Goal: Information Seeking & Learning: Learn about a topic

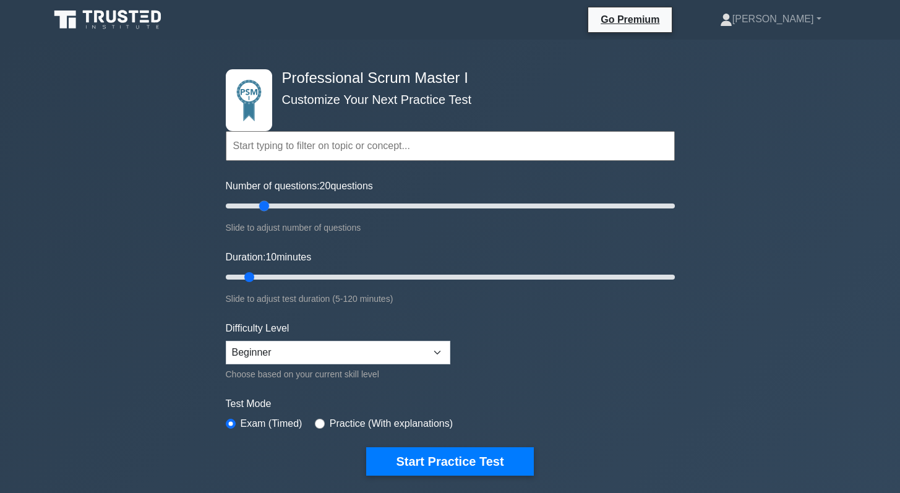
drag, startPoint x: 242, startPoint y: 207, endPoint x: 267, endPoint y: 211, distance: 25.8
type input "20"
click at [267, 211] on input "Number of questions: 20 questions" at bounding box center [450, 205] width 449 height 15
drag, startPoint x: 251, startPoint y: 271, endPoint x: 272, endPoint y: 276, distance: 21.5
type input "15"
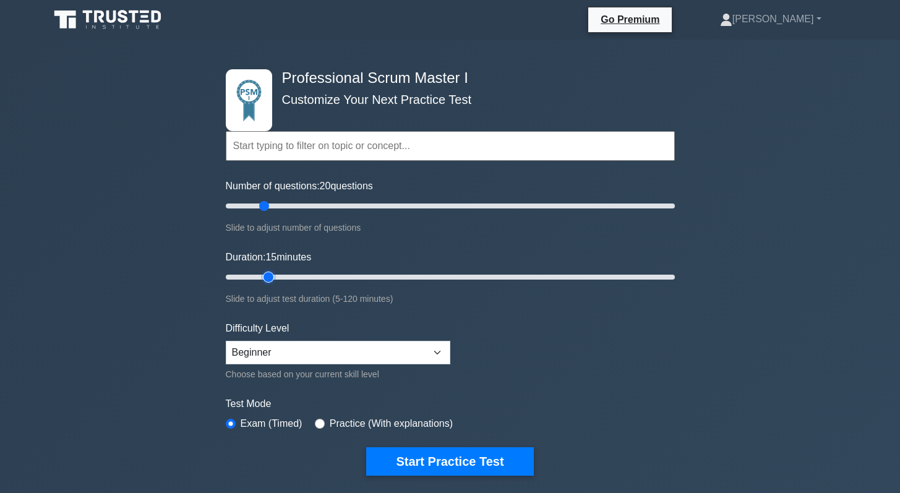
click at [272, 276] on input "Duration: 15 minutes" at bounding box center [450, 277] width 449 height 15
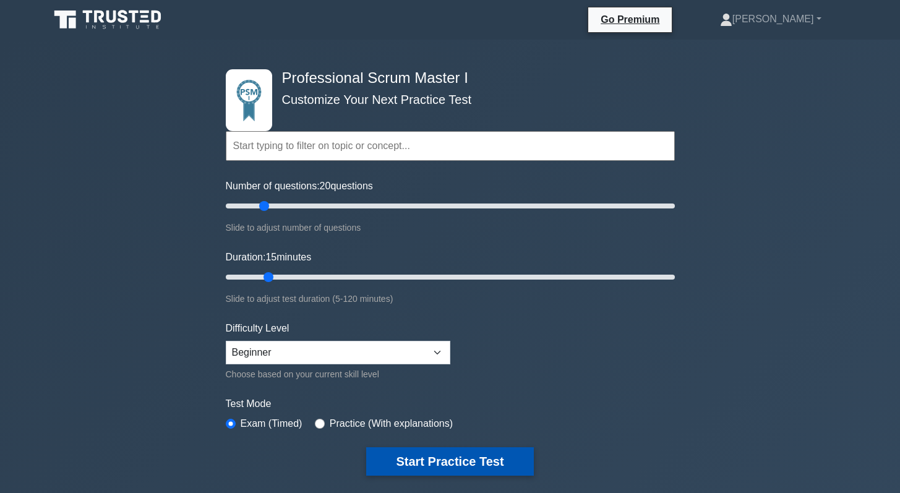
click at [415, 465] on button "Start Practice Test" at bounding box center [449, 461] width 167 height 28
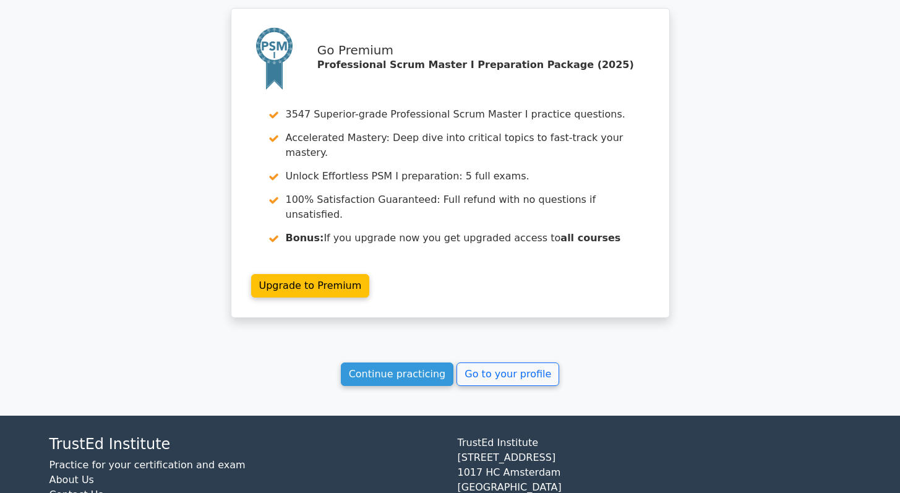
scroll to position [1026, 0]
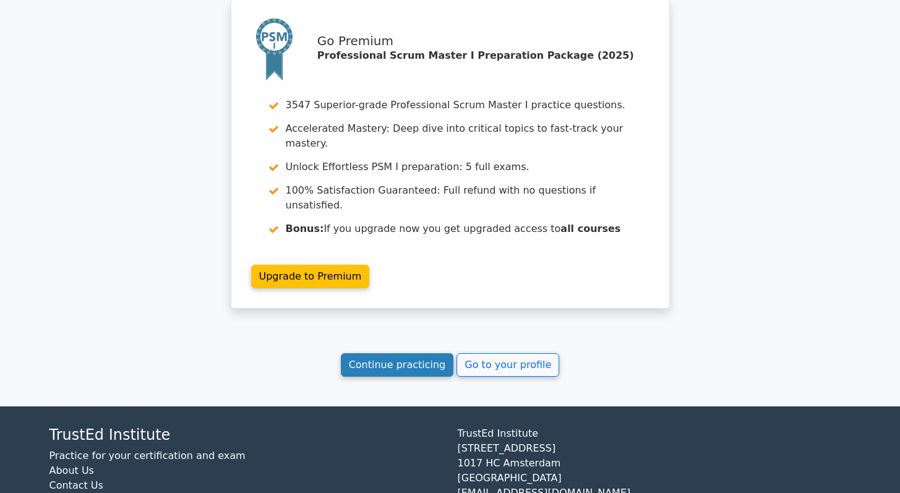
click at [423, 353] on link "Continue practicing" at bounding box center [397, 364] width 113 height 23
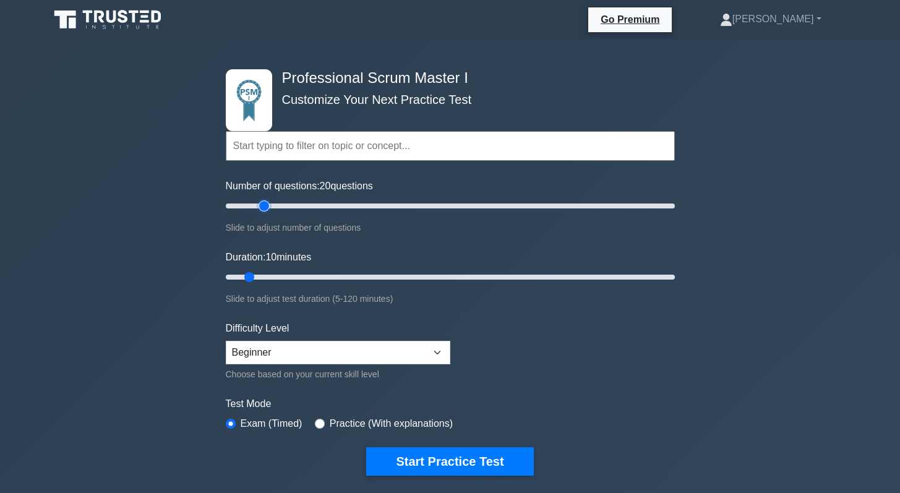
drag, startPoint x: 244, startPoint y: 210, endPoint x: 260, endPoint y: 210, distance: 15.5
type input "20"
click at [260, 210] on input "Number of questions: 20 questions" at bounding box center [450, 205] width 449 height 15
drag, startPoint x: 248, startPoint y: 276, endPoint x: 261, endPoint y: 276, distance: 13.0
type input "15"
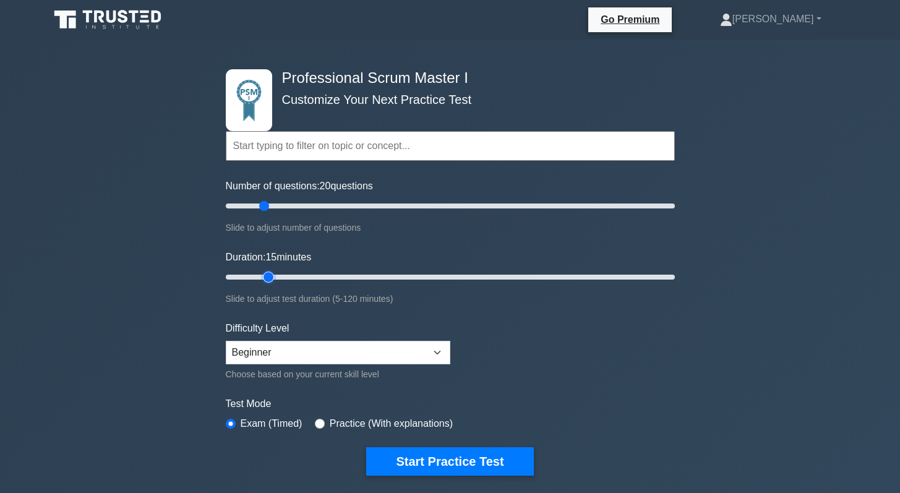
click at [261, 276] on input "Duration: 15 minutes" at bounding box center [450, 277] width 449 height 15
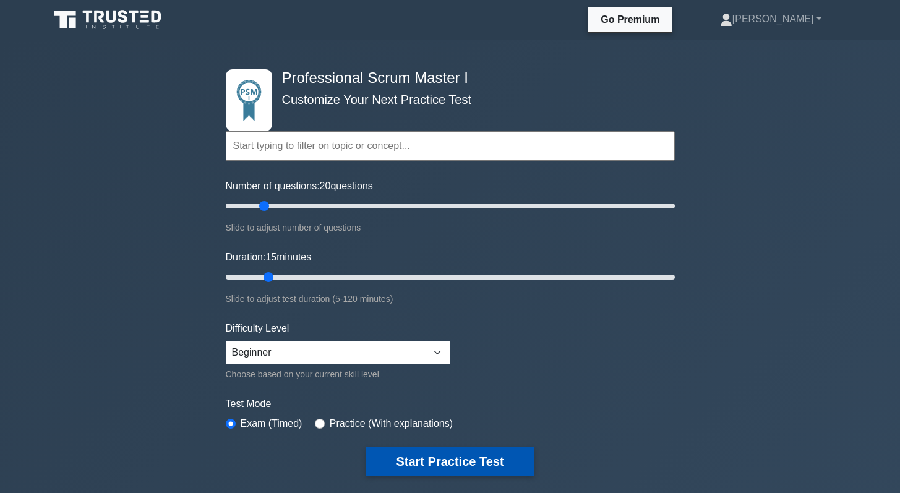
click at [416, 461] on button "Start Practice Test" at bounding box center [449, 461] width 167 height 28
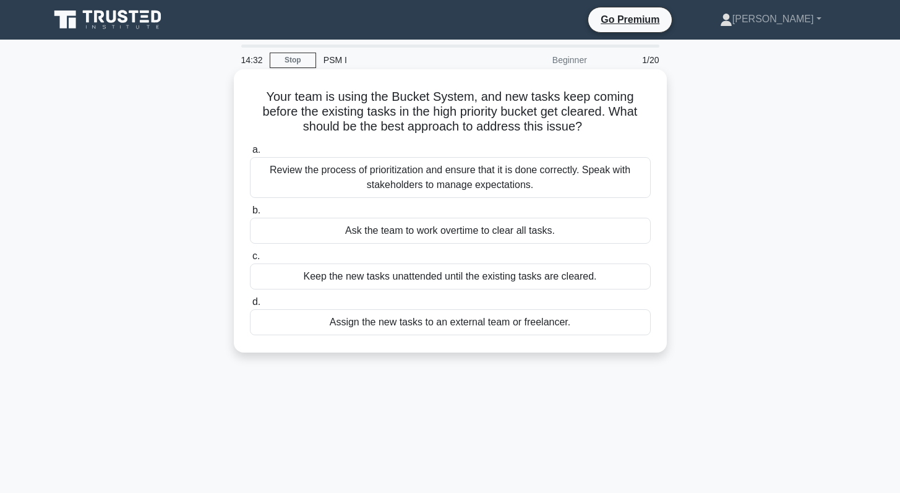
click at [445, 171] on div "Review the process of prioritization and ensure that it is done correctly. Spea…" at bounding box center [450, 177] width 401 height 41
click at [250, 154] on input "a. Review the process of prioritization and ensure that it is done correctly. S…" at bounding box center [250, 150] width 0 height 8
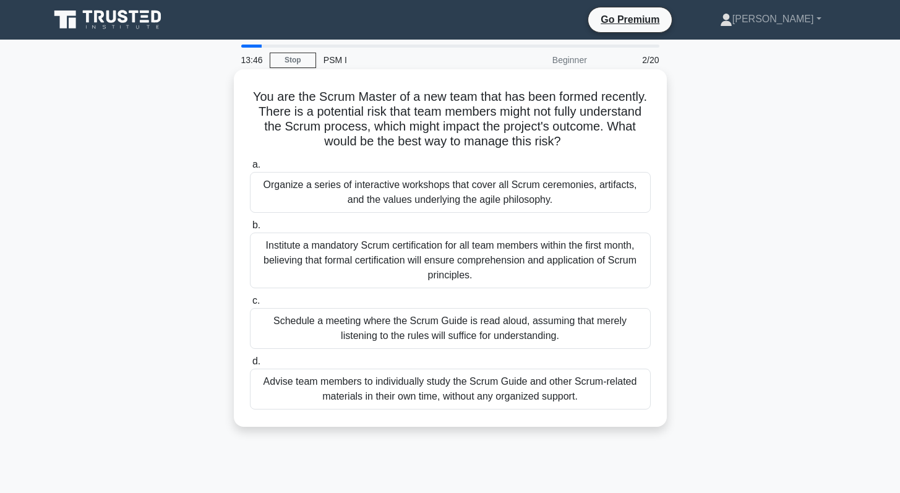
click at [431, 192] on div "Organize a series of interactive workshops that cover all Scrum ceremonies, art…" at bounding box center [450, 192] width 401 height 41
click at [250, 169] on input "a. Organize a series of interactive workshops that cover all Scrum ceremonies, …" at bounding box center [250, 165] width 0 height 8
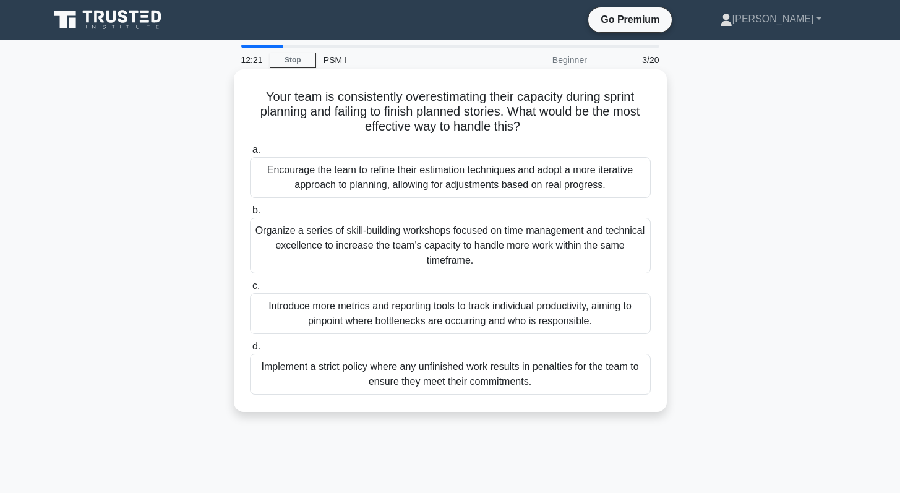
click at [441, 179] on div "Encourage the team to refine their estimation techniques and adopt a more itera…" at bounding box center [450, 177] width 401 height 41
click at [250, 154] on input "a. Encourage the team to refine their estimation techniques and adopt a more it…" at bounding box center [250, 150] width 0 height 8
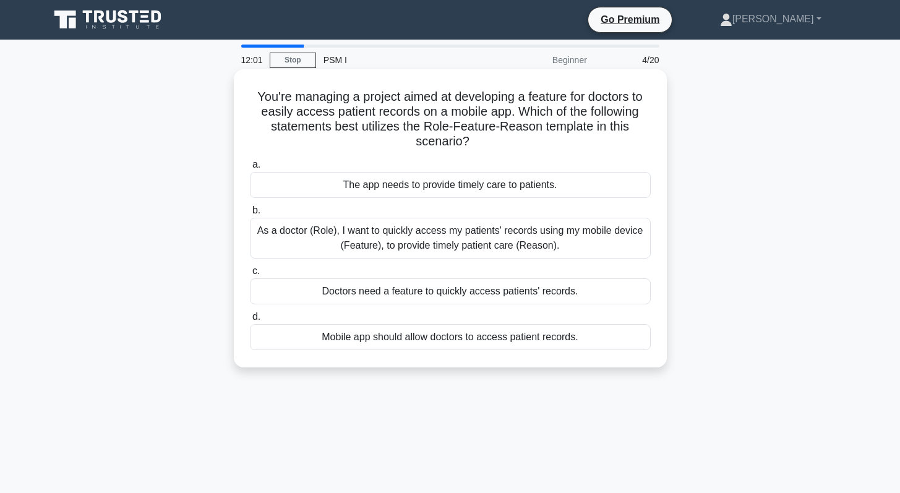
click at [427, 236] on div "As a doctor (Role), I want to quickly access my patients' records using my mobi…" at bounding box center [450, 238] width 401 height 41
click at [250, 215] on input "b. As a doctor (Role), I want to quickly access my patients' records using my m…" at bounding box center [250, 211] width 0 height 8
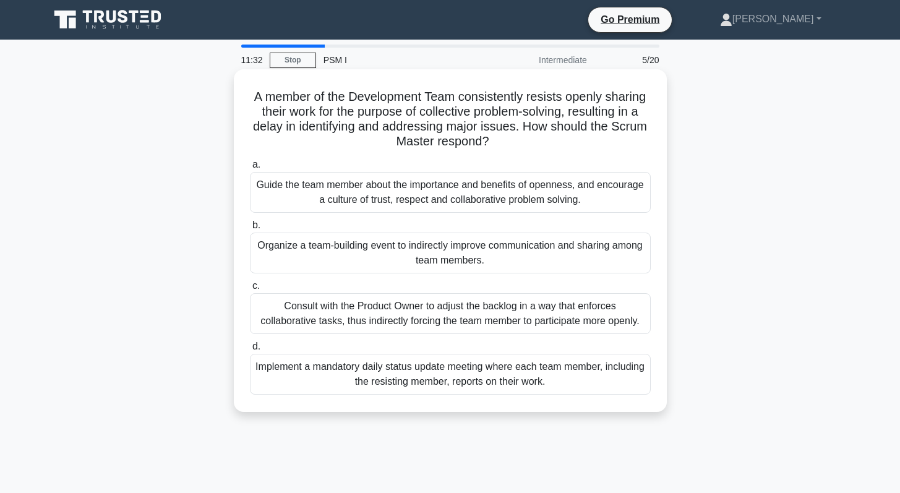
click at [422, 193] on div "Guide the team member about the importance and benefits of openness, and encour…" at bounding box center [450, 192] width 401 height 41
click at [250, 169] on input "a. Guide the team member about the importance and benefits of openness, and enc…" at bounding box center [250, 165] width 0 height 8
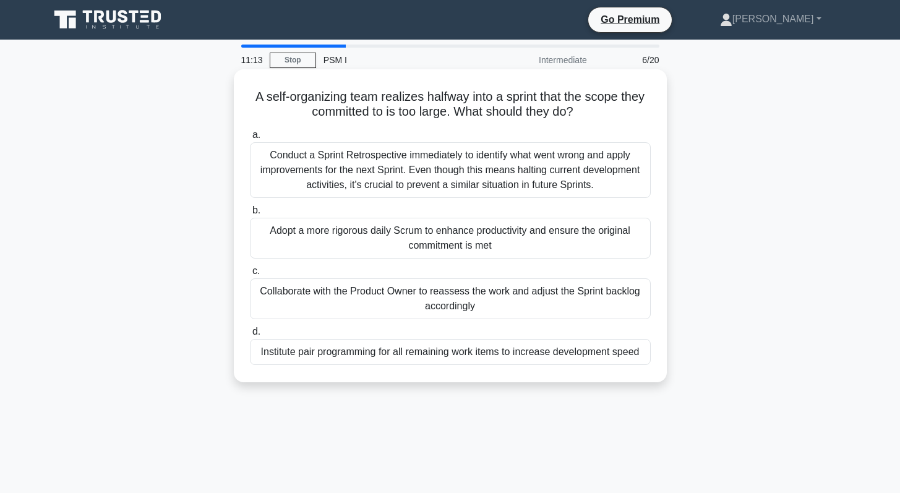
click at [393, 297] on div "Collaborate with the Product Owner to reassess the work and adjust the Sprint b…" at bounding box center [450, 298] width 401 height 41
click at [250, 275] on input "c. Collaborate with the Product Owner to reassess the work and adjust the Sprin…" at bounding box center [250, 271] width 0 height 8
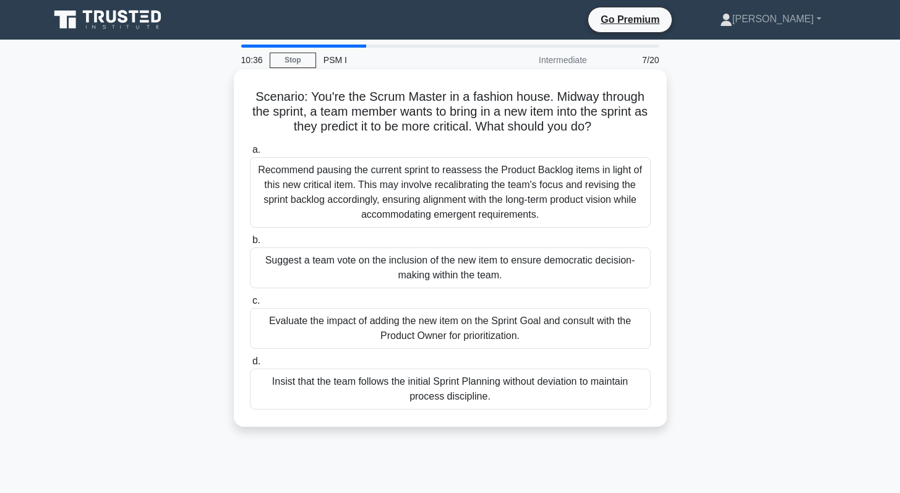
click at [407, 322] on div "Evaluate the impact of adding the new item on the Sprint Goal and consult with …" at bounding box center [450, 328] width 401 height 41
click at [250, 305] on input "c. Evaluate the impact of adding the new item on the Sprint Goal and consult wi…" at bounding box center [250, 301] width 0 height 8
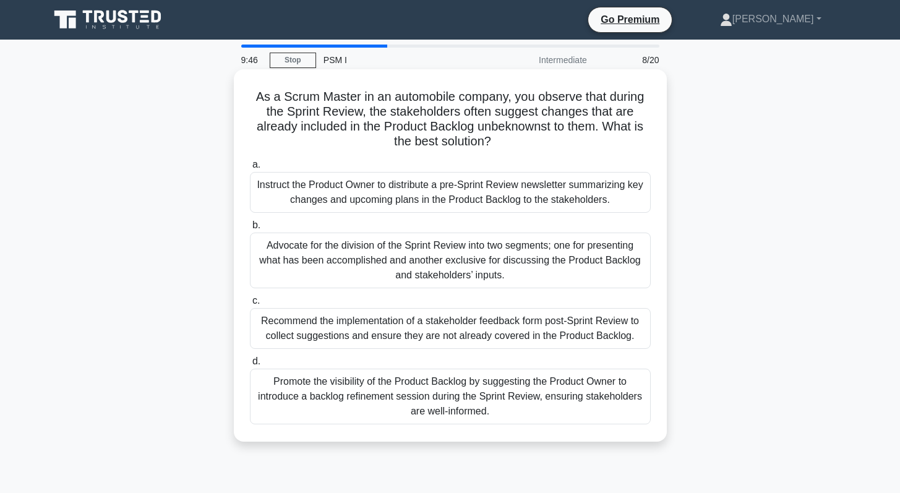
click at [420, 194] on div "Instruct the Product Owner to distribute a pre-Sprint Review newsletter summari…" at bounding box center [450, 192] width 401 height 41
click at [250, 169] on input "a. Instruct the Product Owner to distribute a pre-Sprint Review newsletter summ…" at bounding box center [250, 165] width 0 height 8
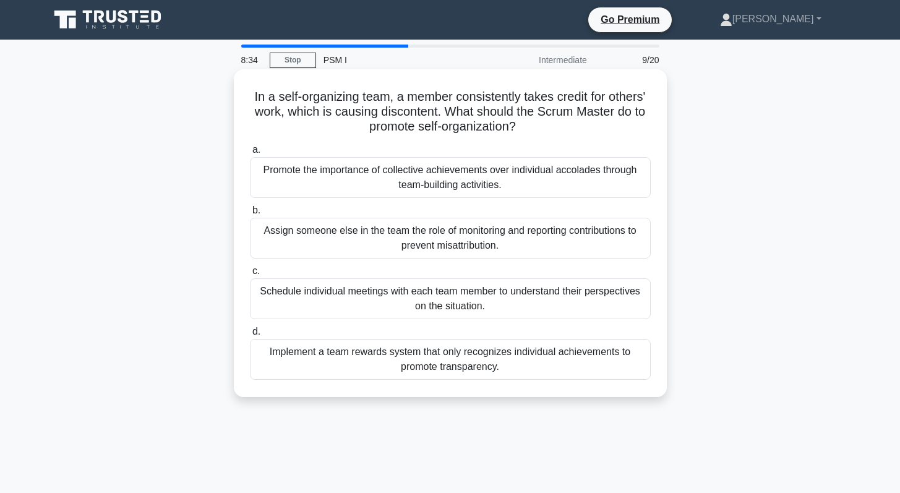
click at [410, 180] on div "Promote the importance of collective achievements over individual accolades thr…" at bounding box center [450, 177] width 401 height 41
click at [250, 154] on input "a. Promote the importance of collective achievements over individual accolades …" at bounding box center [250, 150] width 0 height 8
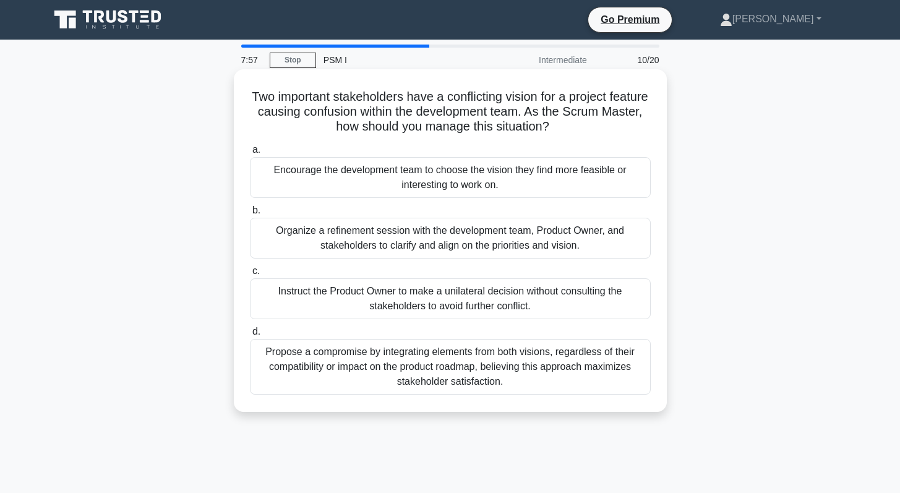
click at [388, 242] on div "Organize a refinement session with the development team, Product Owner, and sta…" at bounding box center [450, 238] width 401 height 41
click at [250, 215] on input "b. Organize a refinement session with the development team, Product Owner, and …" at bounding box center [250, 211] width 0 height 8
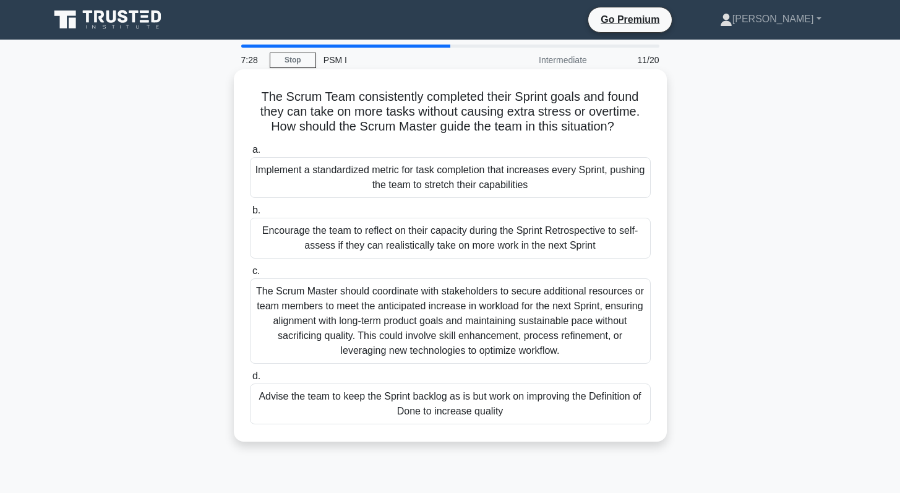
click at [346, 239] on div "Encourage the team to reflect on their capacity during the Sprint Retrospective…" at bounding box center [450, 238] width 401 height 41
click at [250, 215] on input "b. Encourage the team to reflect on their capacity during the Sprint Retrospect…" at bounding box center [250, 211] width 0 height 8
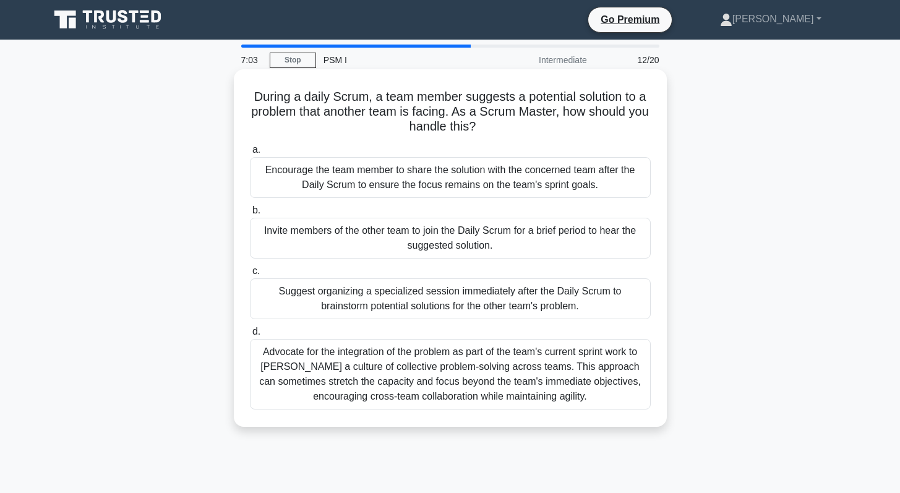
click at [365, 183] on div "Encourage the team member to share the solution with the concerned team after t…" at bounding box center [450, 177] width 401 height 41
click at [250, 154] on input "a. Encourage the team member to share the solution with the concerned team afte…" at bounding box center [250, 150] width 0 height 8
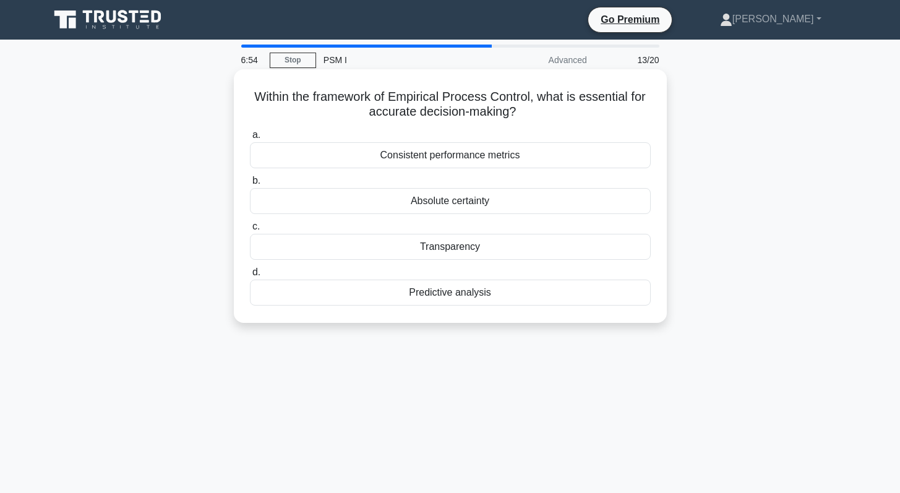
click at [431, 243] on div "Transparency" at bounding box center [450, 247] width 401 height 26
click at [250, 231] on input "c. Transparency" at bounding box center [250, 227] width 0 height 8
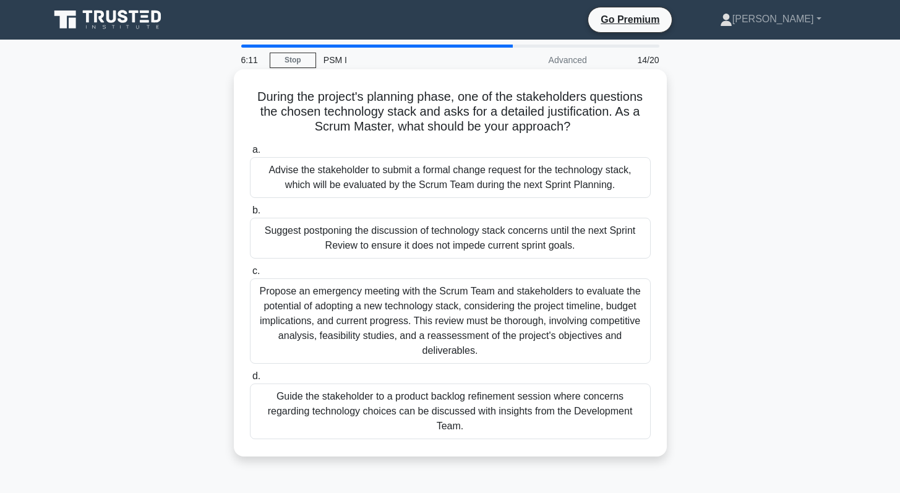
click at [368, 424] on div "Guide the stakeholder to a product backlog refinement session where concerns re…" at bounding box center [450, 411] width 401 height 56
click at [250, 380] on input "d. Guide the stakeholder to a product backlog refinement session where concerns…" at bounding box center [250, 376] width 0 height 8
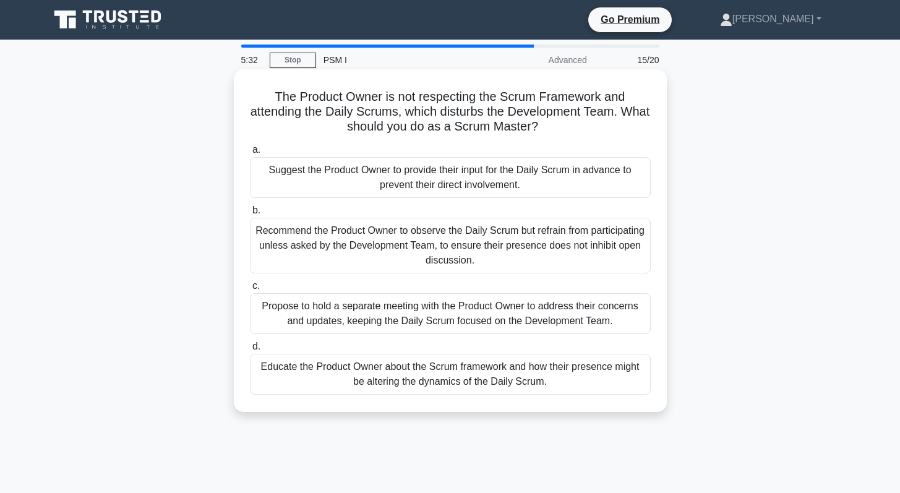
click at [391, 373] on div "Educate the Product Owner about the Scrum framework and how their presence migh…" at bounding box center [450, 374] width 401 height 41
click at [250, 351] on input "d. Educate the Product Owner about the Scrum framework and how their presence m…" at bounding box center [250, 347] width 0 height 8
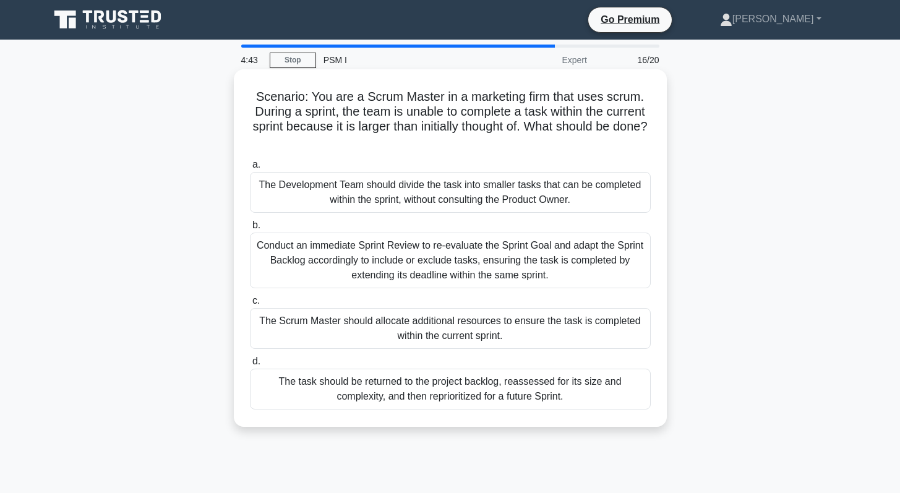
click at [395, 378] on div "The task should be returned to the project backlog, reassessed for its size and…" at bounding box center [450, 389] width 401 height 41
click at [250, 365] on input "d. The task should be returned to the project backlog, reassessed for its size …" at bounding box center [250, 361] width 0 height 8
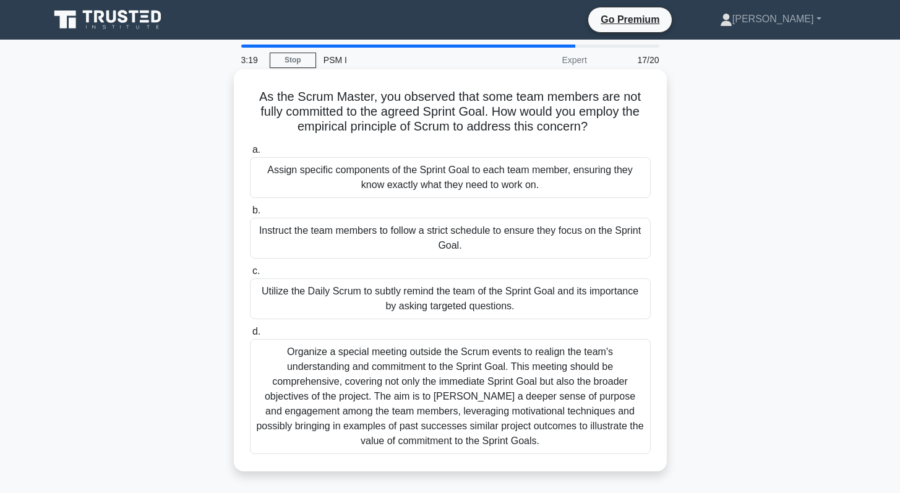
click at [383, 389] on div "Organize a special meeting outside the Scrum events to realign the team's under…" at bounding box center [450, 396] width 401 height 115
click at [250, 336] on input "d. Organize a special meeting outside the Scrum events to realign the team's un…" at bounding box center [250, 332] width 0 height 8
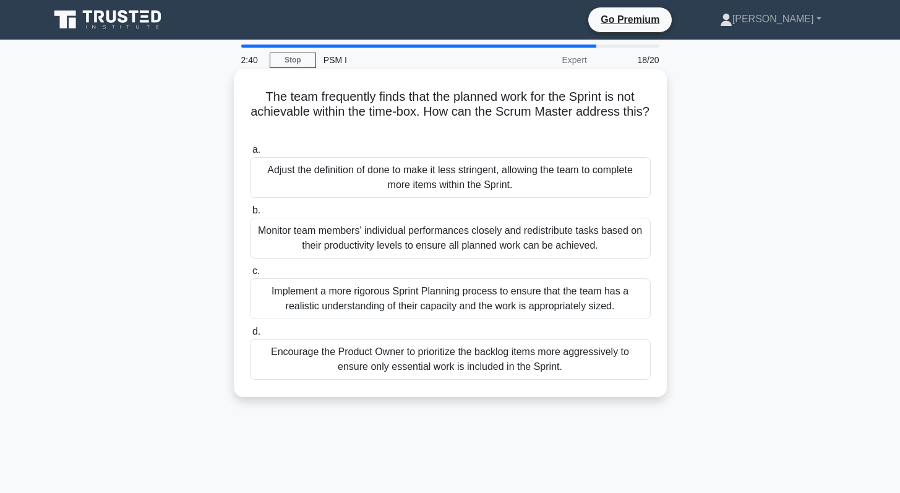
click at [409, 352] on div "Encourage the Product Owner to prioritize the backlog items more aggressively t…" at bounding box center [450, 359] width 401 height 41
click at [250, 336] on input "d. Encourage the Product Owner to prioritize the backlog items more aggressivel…" at bounding box center [250, 332] width 0 height 8
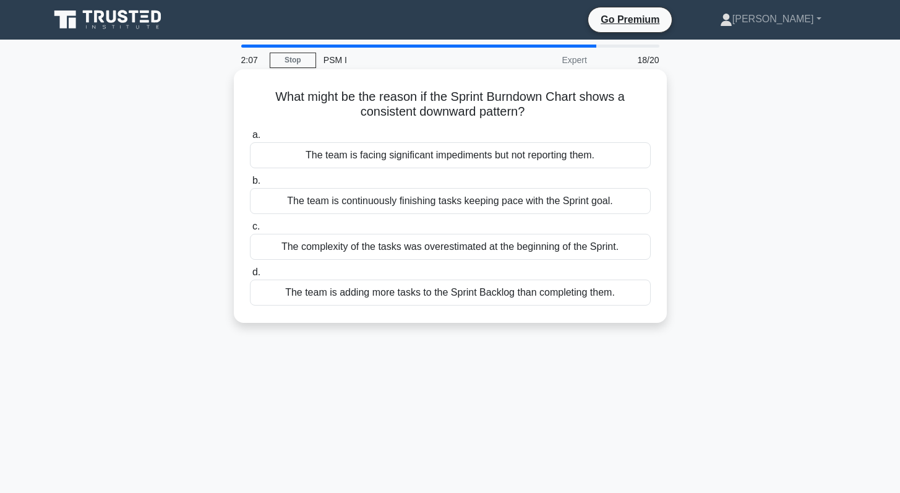
click at [411, 204] on div "The team is continuously finishing tasks keeping pace with the Sprint goal." at bounding box center [450, 201] width 401 height 26
click at [250, 185] on input "b. The team is continuously finishing tasks keeping pace with the Sprint goal." at bounding box center [250, 181] width 0 height 8
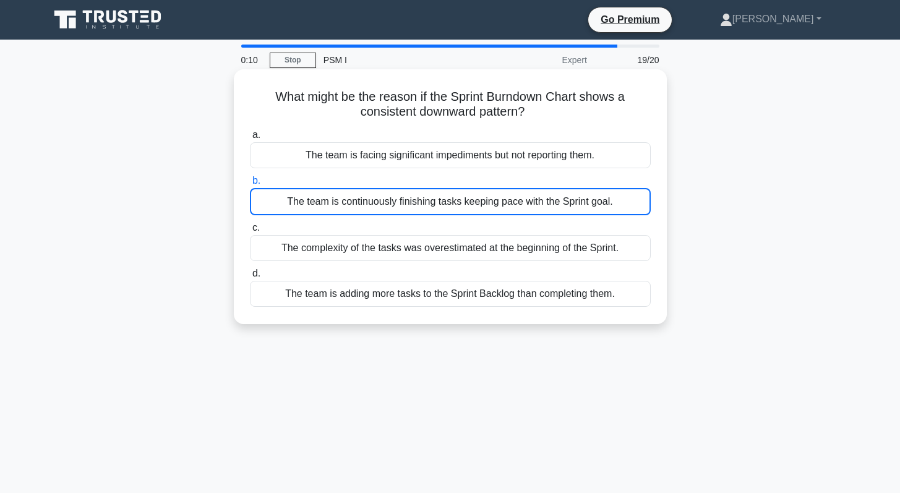
click at [411, 205] on div "The team is continuously finishing tasks keeping pace with the Sprint goal." at bounding box center [450, 201] width 401 height 27
click at [250, 185] on input "b. The team is continuously finishing tasks keeping pace with the Sprint goal." at bounding box center [250, 181] width 0 height 8
click at [363, 205] on div "The team is continuously finishing tasks keeping pace with the Sprint goal." at bounding box center [450, 201] width 401 height 27
click at [250, 185] on input "b. The team is continuously finishing tasks keeping pace with the Sprint goal." at bounding box center [250, 181] width 0 height 8
click at [363, 205] on div "The team is continuously finishing tasks keeping pace with the Sprint goal." at bounding box center [450, 201] width 401 height 27
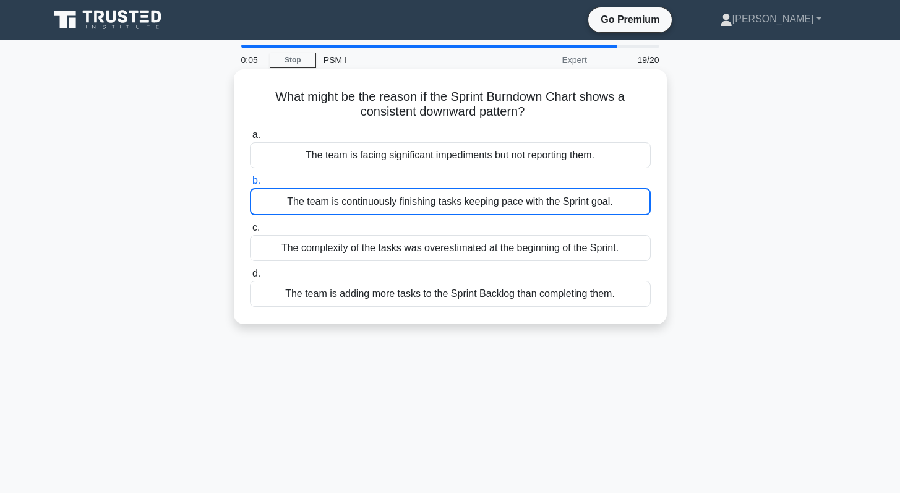
click at [250, 185] on input "b. The team is continuously finishing tasks keeping pace with the Sprint goal." at bounding box center [250, 181] width 0 height 8
click at [363, 205] on div "The team is continuously finishing tasks keeping pace with the Sprint goal." at bounding box center [450, 201] width 401 height 27
click at [250, 185] on input "b. The team is continuously finishing tasks keeping pace with the Sprint goal." at bounding box center [250, 181] width 0 height 8
click at [363, 205] on div "The team is continuously finishing tasks keeping pace with the Sprint goal." at bounding box center [450, 201] width 401 height 27
click at [250, 185] on input "b. The team is continuously finishing tasks keeping pace with the Sprint goal." at bounding box center [250, 181] width 0 height 8
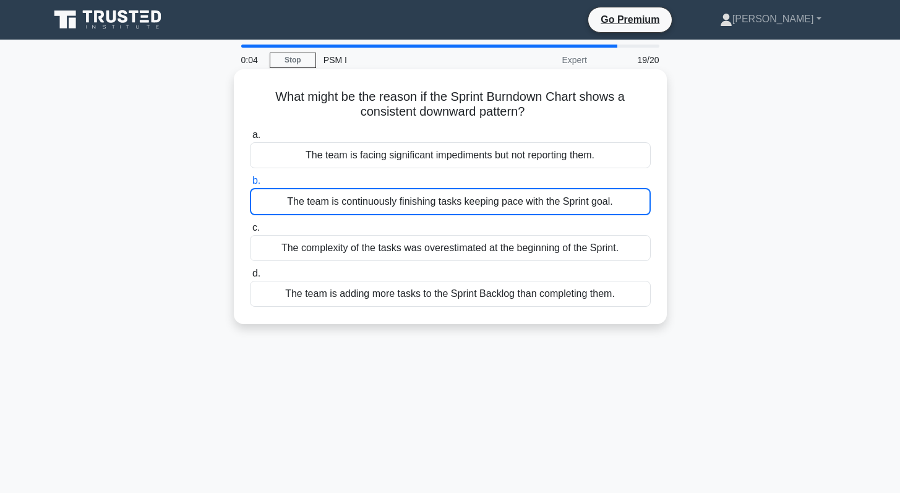
click at [363, 205] on div "The team is continuously finishing tasks keeping pace with the Sprint goal." at bounding box center [450, 201] width 401 height 27
click at [250, 185] on input "b. The team is continuously finishing tasks keeping pace with the Sprint goal." at bounding box center [250, 181] width 0 height 8
click at [373, 160] on div "The team is facing significant impediments but not reporting them." at bounding box center [450, 155] width 401 height 26
click at [250, 139] on input "a. The team is facing significant impediments but not reporting them." at bounding box center [250, 135] width 0 height 8
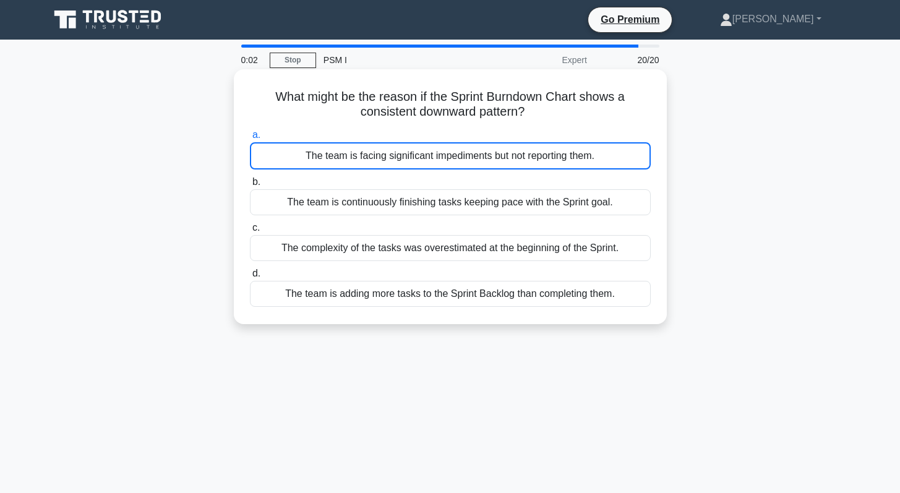
click at [340, 198] on div "The team is continuously finishing tasks keeping pace with the Sprint goal." at bounding box center [450, 202] width 401 height 26
click at [250, 186] on input "b. The team is continuously finishing tasks keeping pace with the Sprint goal." at bounding box center [250, 182] width 0 height 8
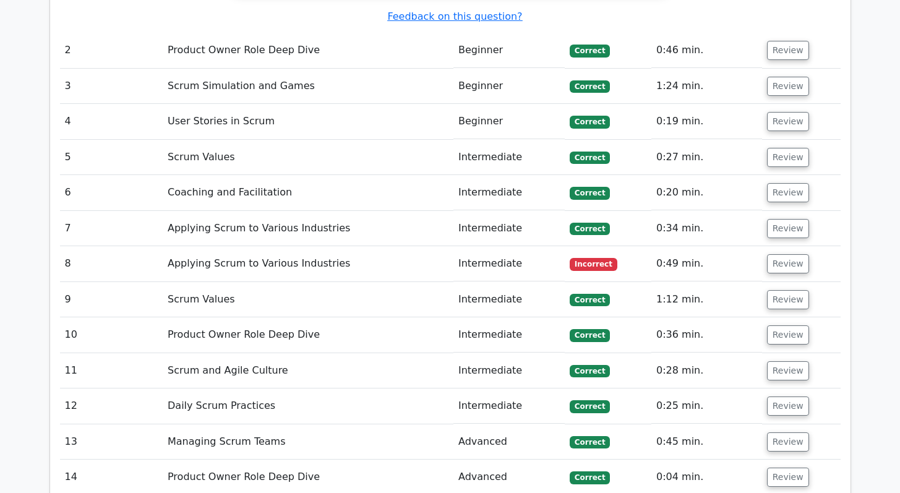
scroll to position [1773, 0]
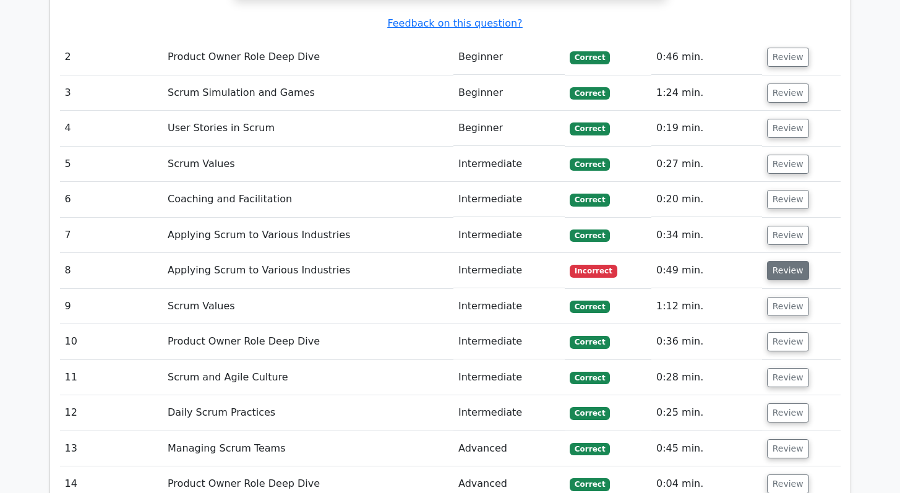
click at [775, 261] on button "Review" at bounding box center [788, 270] width 42 height 19
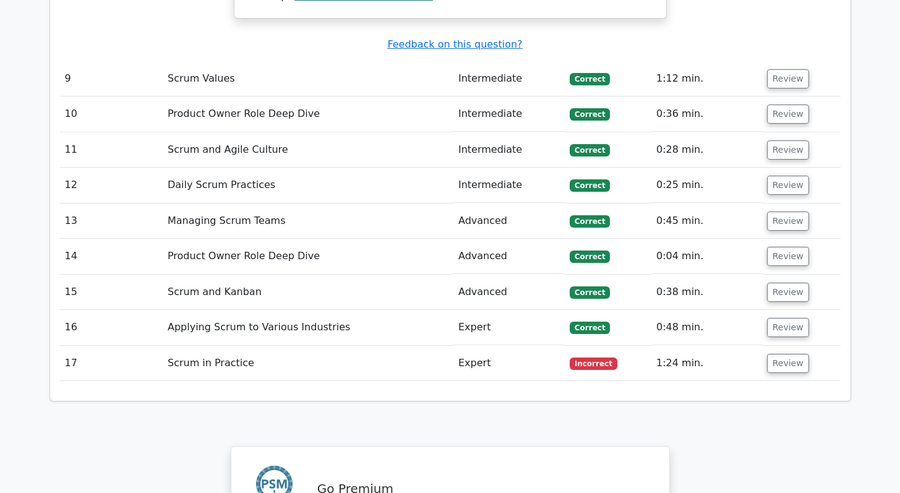
scroll to position [2614, 0]
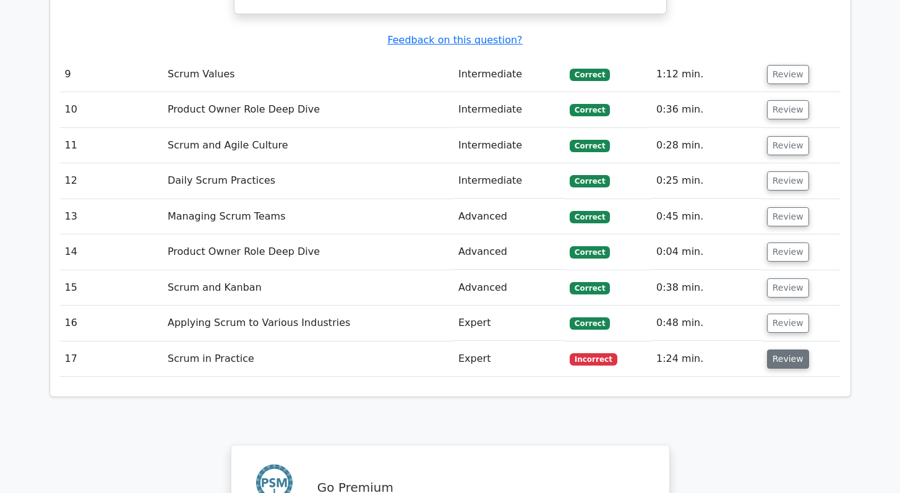
click at [782, 349] on button "Review" at bounding box center [788, 358] width 42 height 19
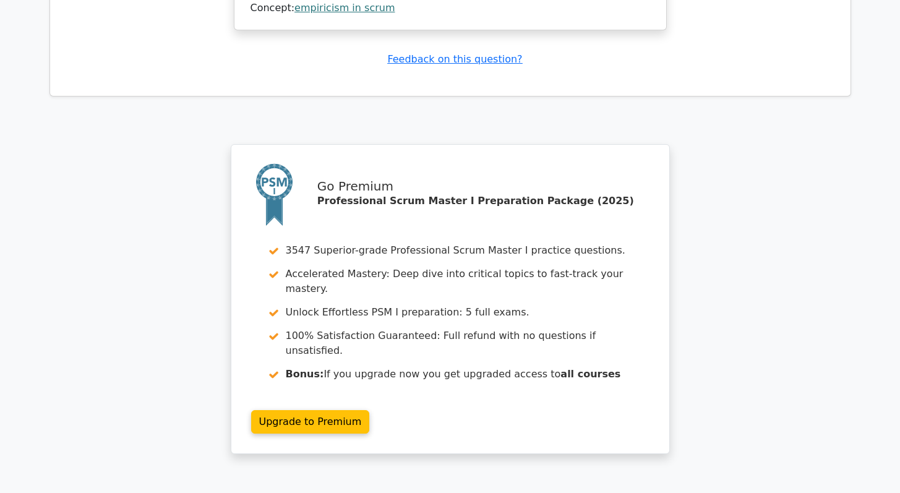
scroll to position [3586, 0]
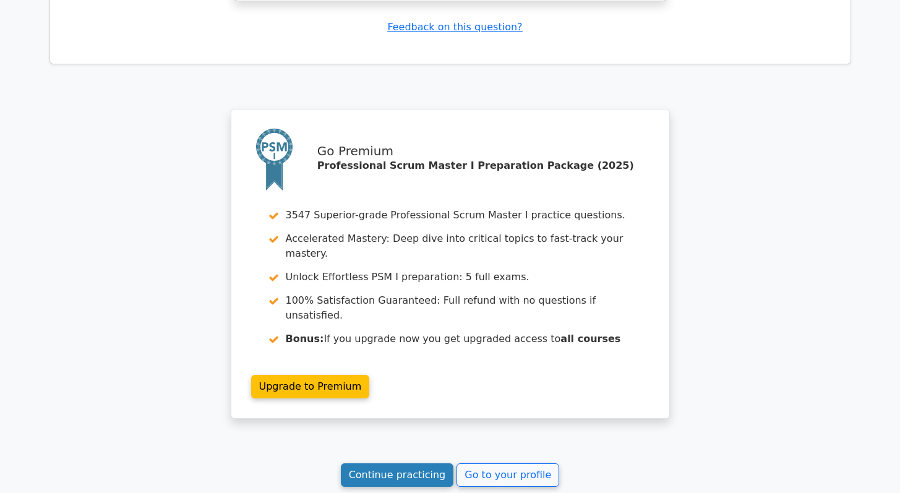
drag, startPoint x: 404, startPoint y: 331, endPoint x: 409, endPoint y: 314, distance: 17.4
click at [409, 463] on link "Continue practicing" at bounding box center [397, 474] width 113 height 23
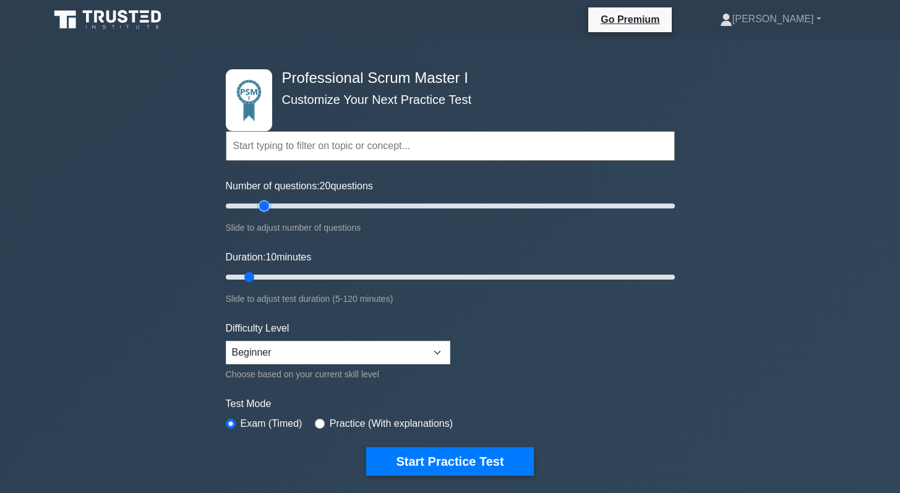
drag, startPoint x: 243, startPoint y: 208, endPoint x: 265, endPoint y: 211, distance: 22.5
type input "20"
click at [265, 211] on input "Number of questions: 20 questions" at bounding box center [450, 205] width 449 height 15
drag, startPoint x: 250, startPoint y: 276, endPoint x: 263, endPoint y: 276, distance: 13.0
type input "15"
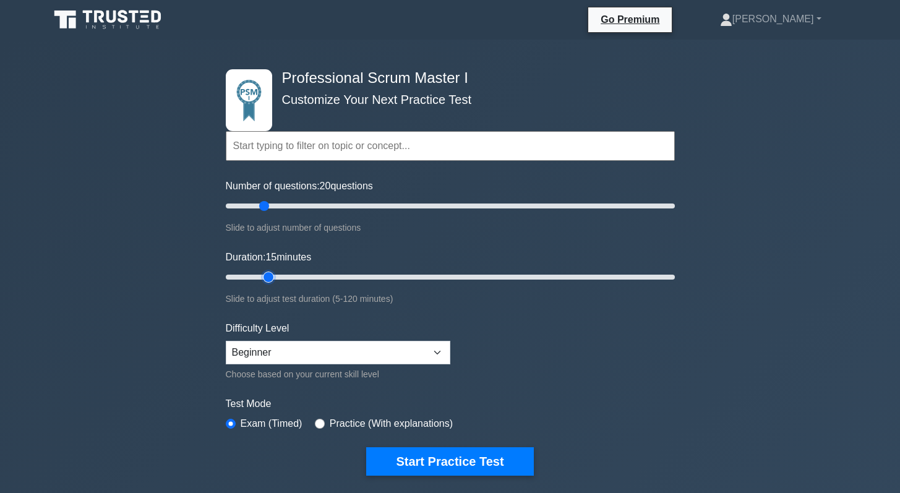
click at [263, 276] on input "Duration: 15 minutes" at bounding box center [450, 277] width 449 height 15
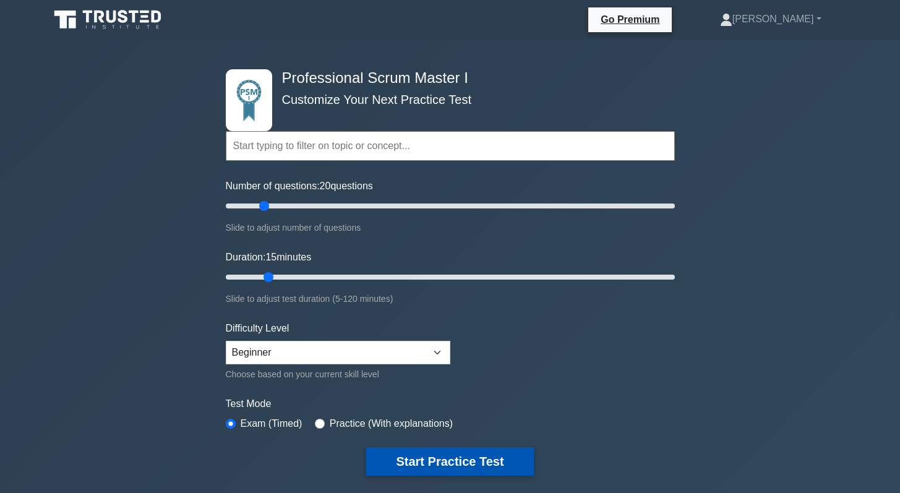
click at [413, 462] on button "Start Practice Test" at bounding box center [449, 461] width 167 height 28
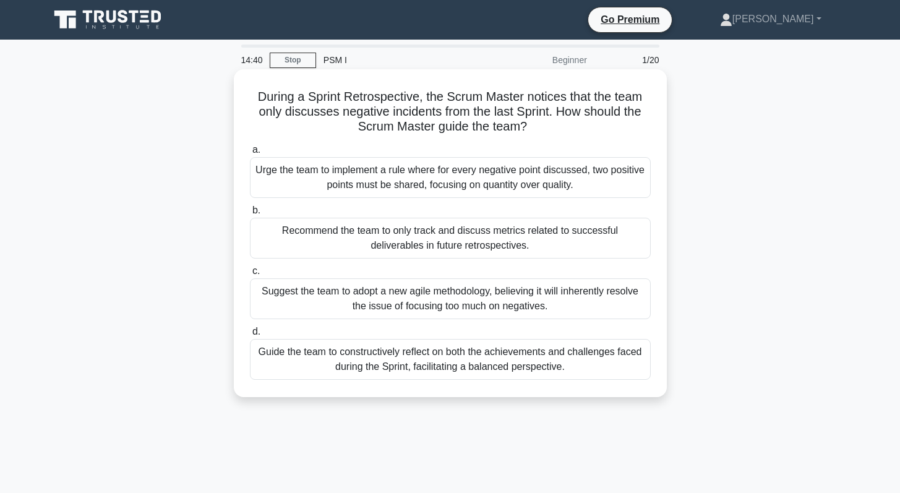
click at [345, 363] on div "Guide the team to constructively reflect on both the achievements and challenge…" at bounding box center [450, 359] width 401 height 41
click at [250, 336] on input "d. Guide the team to constructively reflect on both the achievements and challe…" at bounding box center [250, 332] width 0 height 8
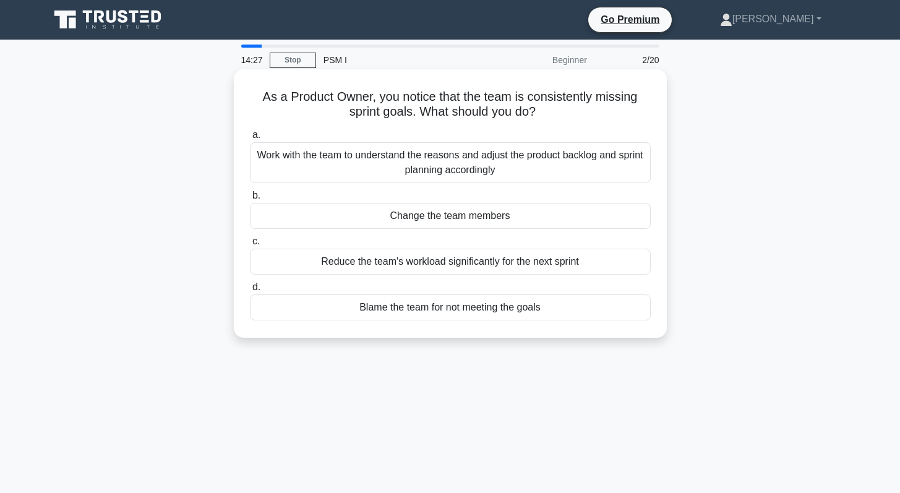
click at [460, 166] on div "Work with the team to understand the reasons and adjust the product backlog and…" at bounding box center [450, 162] width 401 height 41
click at [250, 139] on input "a. Work with the team to understand the reasons and adjust the product backlog …" at bounding box center [250, 135] width 0 height 8
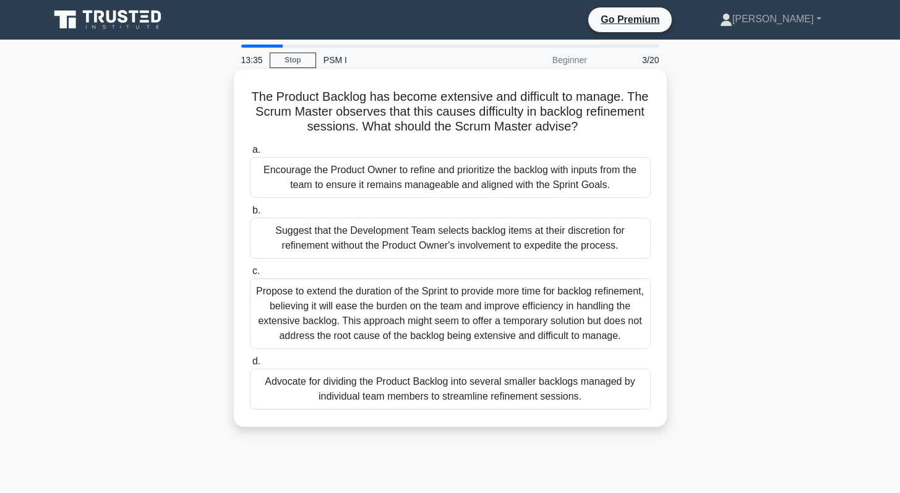
click at [331, 173] on div "Encourage the Product Owner to refine and prioritize the backlog with inputs fr…" at bounding box center [450, 177] width 401 height 41
click at [250, 154] on input "a. Encourage the Product Owner to refine and prioritize the backlog with inputs…" at bounding box center [250, 150] width 0 height 8
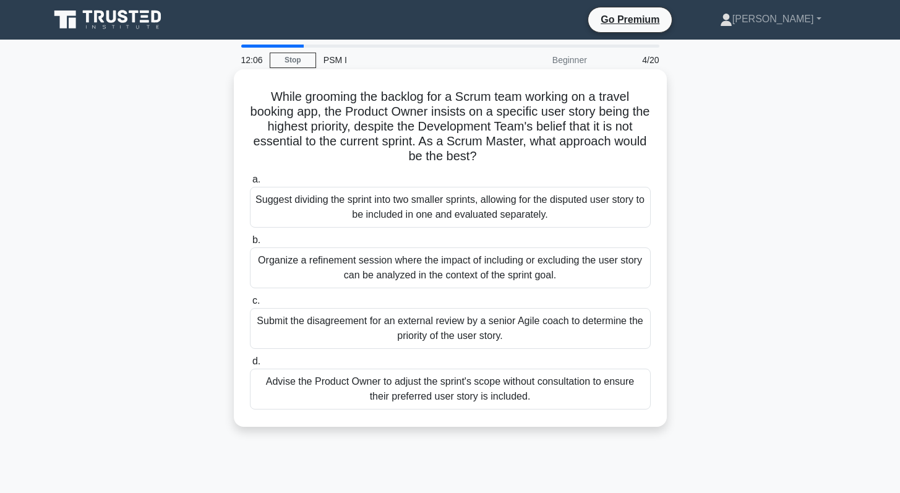
click at [396, 258] on div "Organize a refinement session where the impact of including or excluding the us…" at bounding box center [450, 267] width 401 height 41
click at [250, 244] on input "b. Organize a refinement session where the impact of including or excluding the…" at bounding box center [250, 240] width 0 height 8
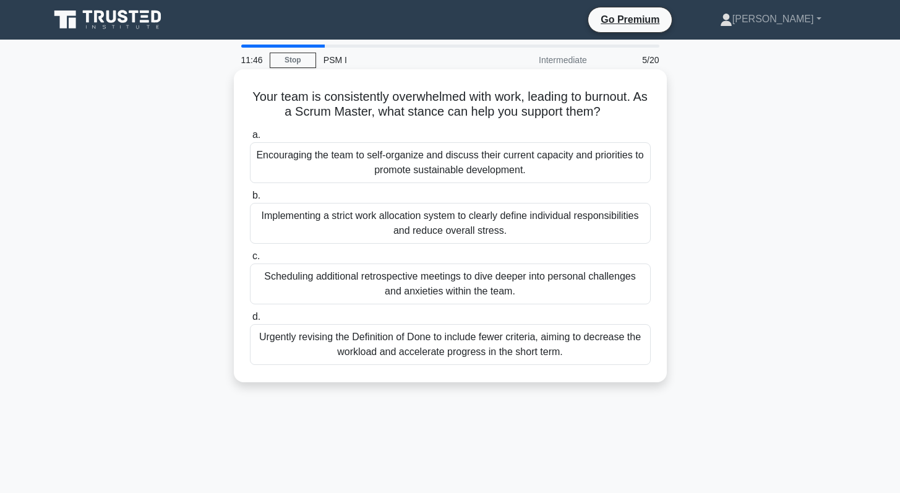
click at [443, 167] on div "Encouraging the team to self-organize and discuss their current capacity and pr…" at bounding box center [450, 162] width 401 height 41
click at [250, 139] on input "a. Encouraging the team to self-organize and discuss their current capacity and…" at bounding box center [250, 135] width 0 height 8
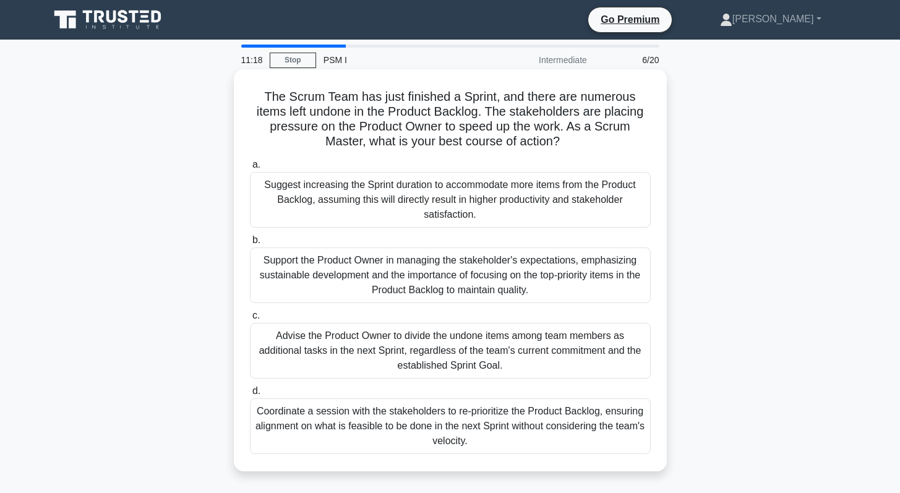
click at [397, 279] on div "Support the Product Owner in managing the stakeholder's expectations, emphasizi…" at bounding box center [450, 275] width 401 height 56
click at [250, 244] on input "b. Support the Product Owner in managing the stakeholder's expectations, emphas…" at bounding box center [250, 240] width 0 height 8
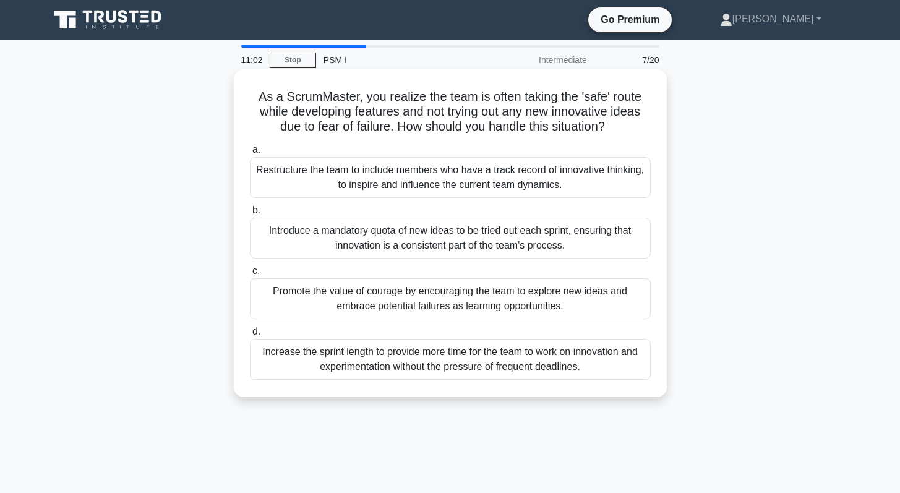
click at [400, 290] on div "Promote the value of courage by encouraging the team to explore new ideas and e…" at bounding box center [450, 298] width 401 height 41
click at [250, 275] on input "c. Promote the value of courage by encouraging the team to explore new ideas an…" at bounding box center [250, 271] width 0 height 8
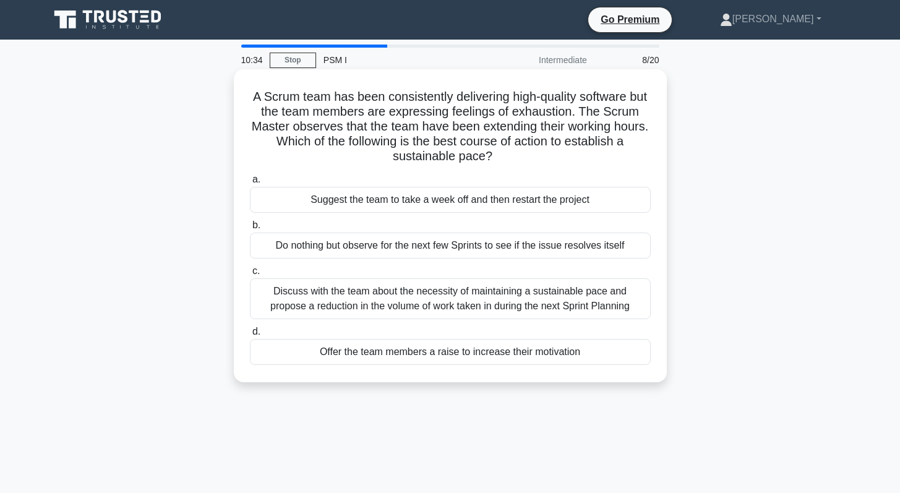
click at [401, 296] on div "Discuss with the team about the necessity of maintaining a sustainable pace and…" at bounding box center [450, 298] width 401 height 41
click at [250, 275] on input "c. Discuss with the team about the necessity of maintaining a sustainable pace …" at bounding box center [250, 271] width 0 height 8
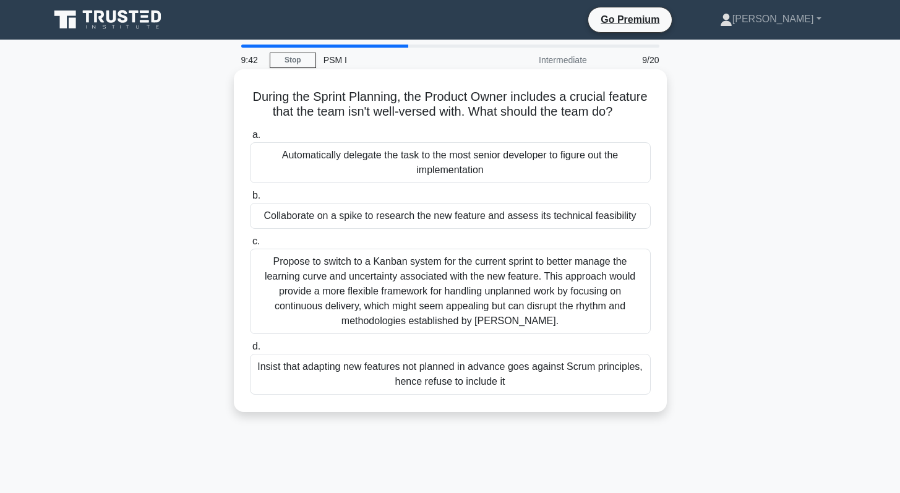
click at [406, 216] on div "Collaborate on a spike to research the new feature and assess its technical fea…" at bounding box center [450, 216] width 401 height 26
click at [250, 200] on input "b. Collaborate on a spike to research the new feature and assess its technical …" at bounding box center [250, 196] width 0 height 8
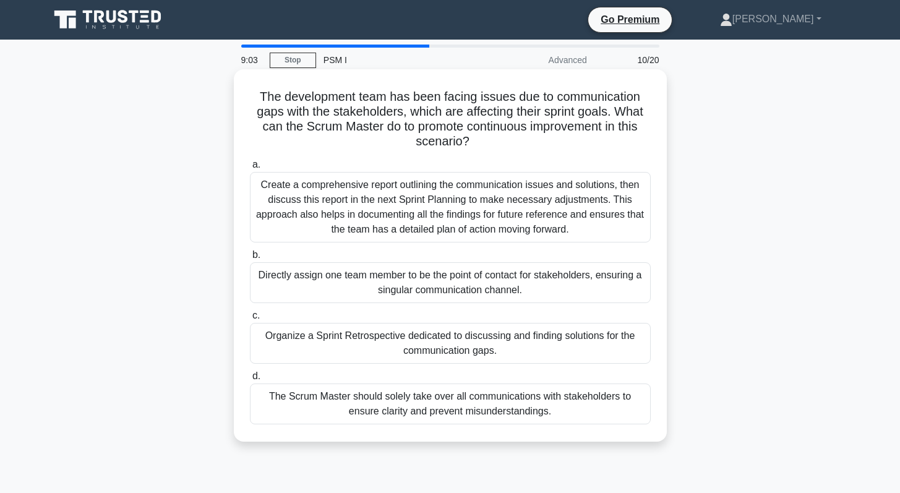
click at [369, 346] on div "Organize a Sprint Retrospective dedicated to discussing and finding solutions f…" at bounding box center [450, 343] width 401 height 41
click at [250, 320] on input "c. Organize a Sprint Retrospective dedicated to discussing and finding solution…" at bounding box center [250, 316] width 0 height 8
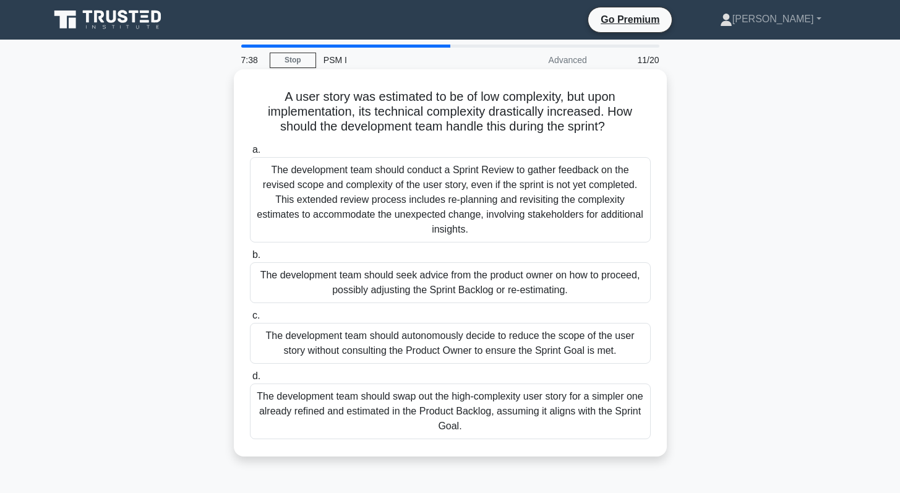
click at [385, 296] on div "The development team should seek advice from the product owner on how to procee…" at bounding box center [450, 282] width 401 height 41
click at [250, 259] on input "b. The development team should seek advice from the product owner on how to pro…" at bounding box center [250, 255] width 0 height 8
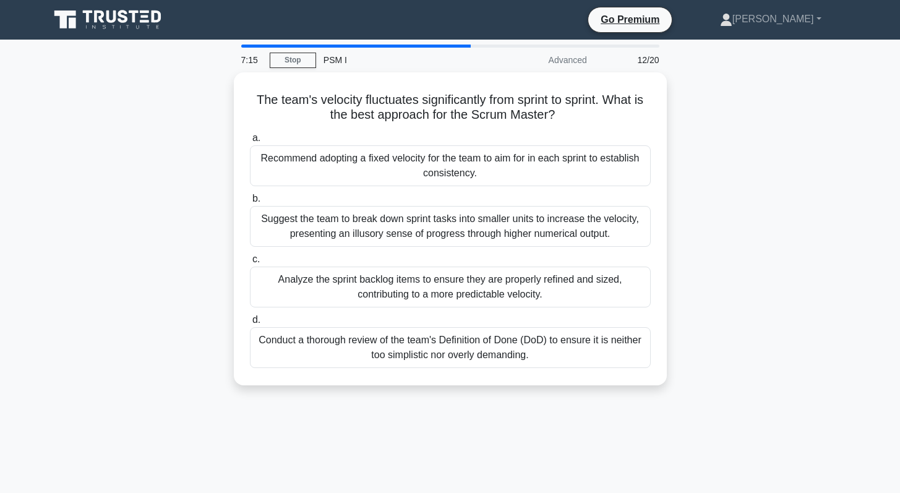
click at [385, 296] on div "Analyze the sprint backlog items to ensure they are properly refined and sized,…" at bounding box center [450, 287] width 401 height 41
click at [250, 263] on input "c. Analyze the sprint backlog items to ensure they are properly refined and siz…" at bounding box center [250, 259] width 0 height 8
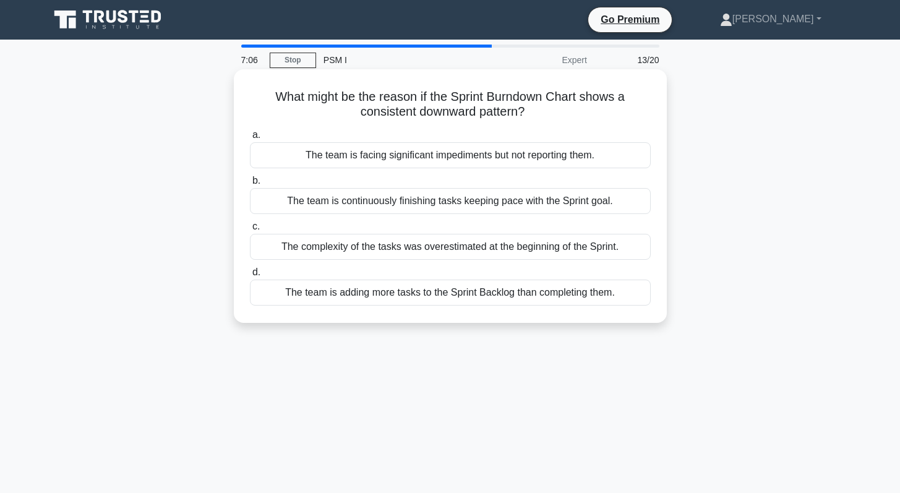
click at [370, 206] on div "The team is continuously finishing tasks keeping pace with the Sprint goal." at bounding box center [450, 201] width 401 height 26
click at [250, 185] on input "b. The team is continuously finishing tasks keeping pace with the Sprint goal." at bounding box center [250, 181] width 0 height 8
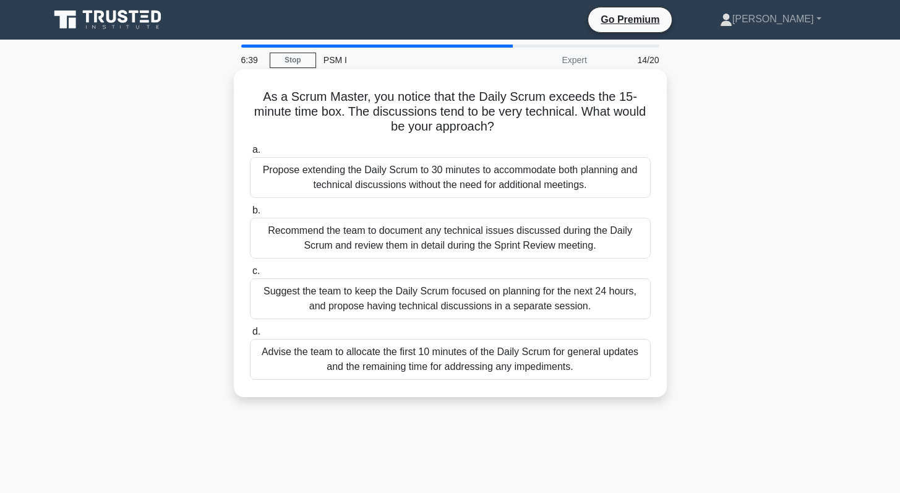
click at [359, 301] on div "Suggest the team to keep the Daily Scrum focused on planning for the next 24 ho…" at bounding box center [450, 298] width 401 height 41
click at [250, 275] on input "c. Suggest the team to keep the Daily Scrum focused on planning for the next 24…" at bounding box center [250, 271] width 0 height 8
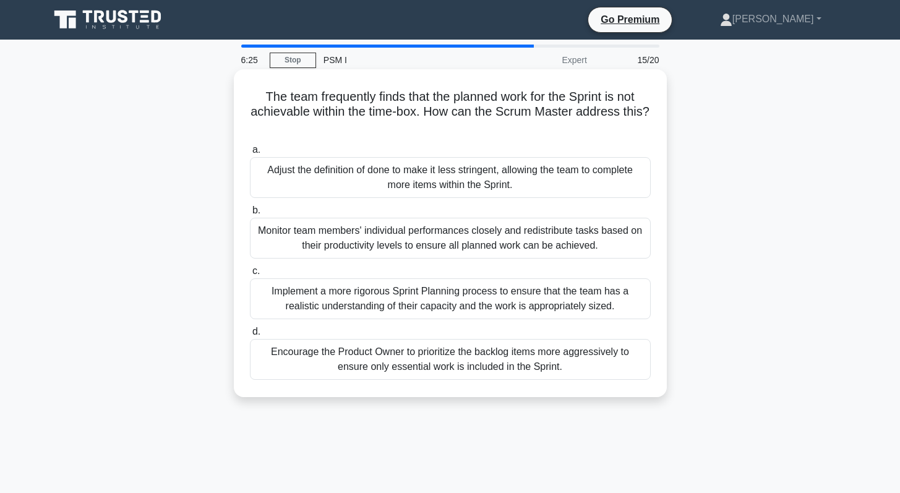
click at [390, 369] on div "Encourage the Product Owner to prioritize the backlog items more aggressively t…" at bounding box center [450, 359] width 401 height 41
click at [250, 336] on input "d. Encourage the Product Owner to prioritize the backlog items more aggressivel…" at bounding box center [250, 332] width 0 height 8
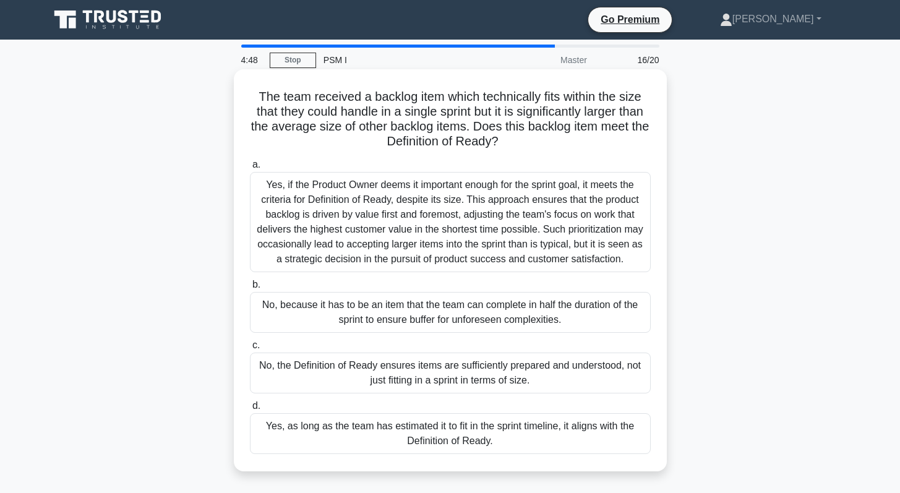
click at [403, 372] on div "No, the Definition of Ready ensures items are sufficiently prepared and underst…" at bounding box center [450, 372] width 401 height 41
click at [250, 349] on input "c. No, the Definition of Ready ensures items are sufficiently prepared and unde…" at bounding box center [250, 345] width 0 height 8
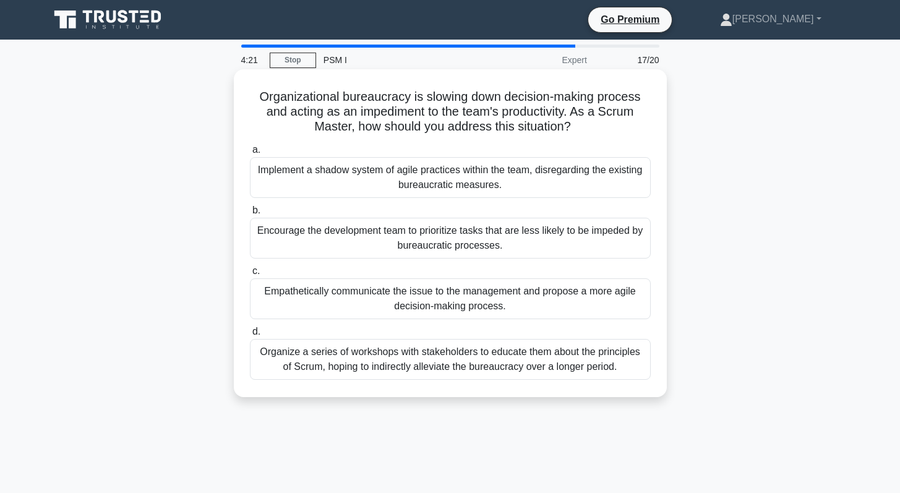
click at [399, 296] on div "Empathetically communicate the issue to the management and propose a more agile…" at bounding box center [450, 298] width 401 height 41
click at [250, 275] on input "c. Empathetically communicate the issue to the management and propose a more ag…" at bounding box center [250, 271] width 0 height 8
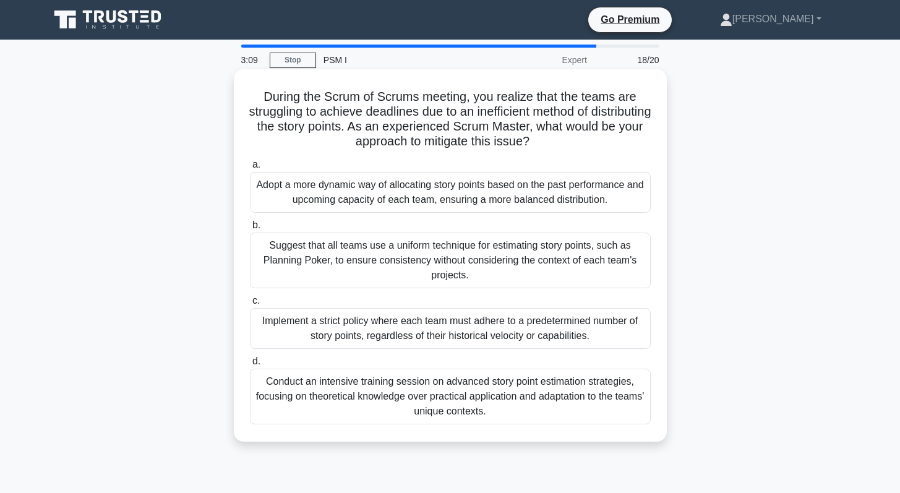
click at [395, 266] on div "Suggest that all teams use a uniform technique for estimating story points, suc…" at bounding box center [450, 261] width 401 height 56
click at [250, 229] on input "b. Suggest that all teams use a uniform technique for estimating story points, …" at bounding box center [250, 225] width 0 height 8
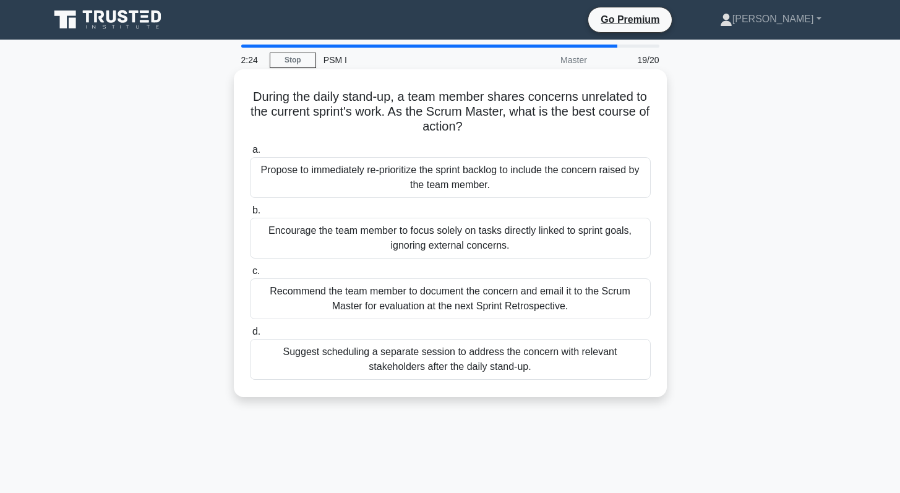
click at [337, 237] on div "Encourage the team member to focus solely on tasks directly linked to sprint go…" at bounding box center [450, 238] width 401 height 41
click at [250, 215] on input "b. Encourage the team member to focus solely on tasks directly linked to sprint…" at bounding box center [250, 211] width 0 height 8
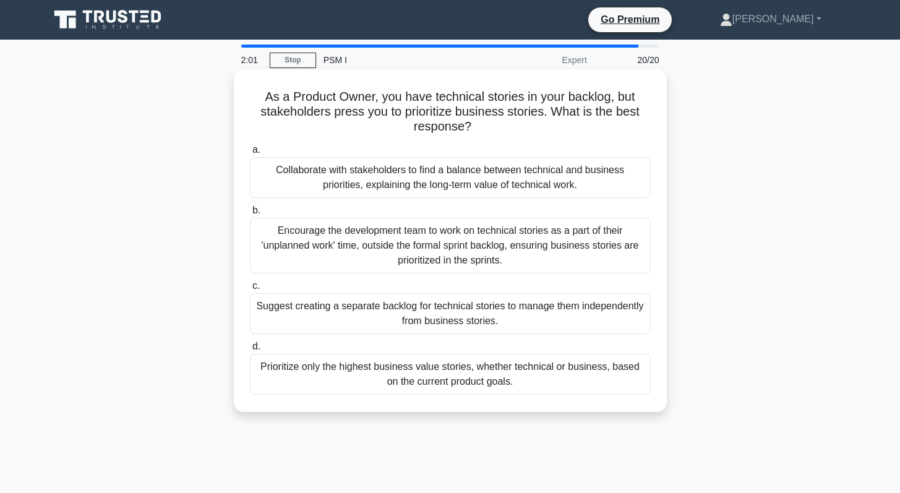
click at [367, 189] on div "Collaborate with stakeholders to find a balance between technical and business …" at bounding box center [450, 177] width 401 height 41
click at [250, 154] on input "a. Collaborate with stakeholders to find a balance between technical and busine…" at bounding box center [250, 150] width 0 height 8
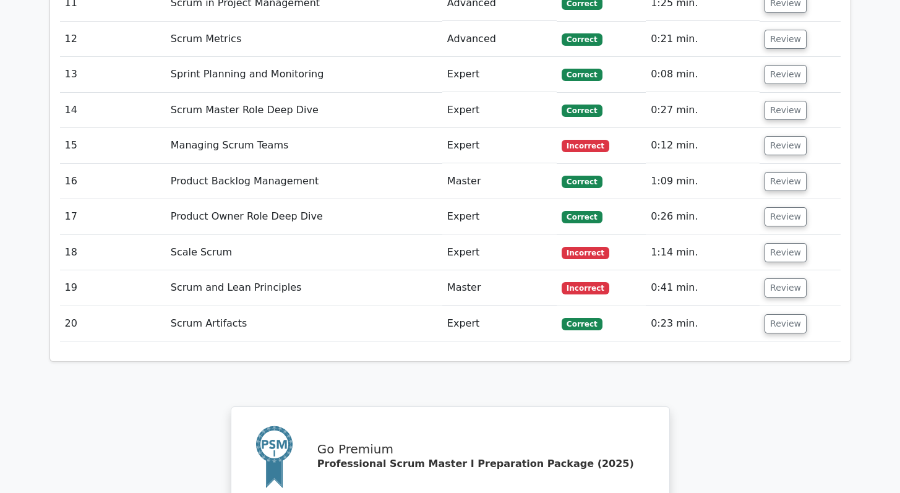
scroll to position [2308, 0]
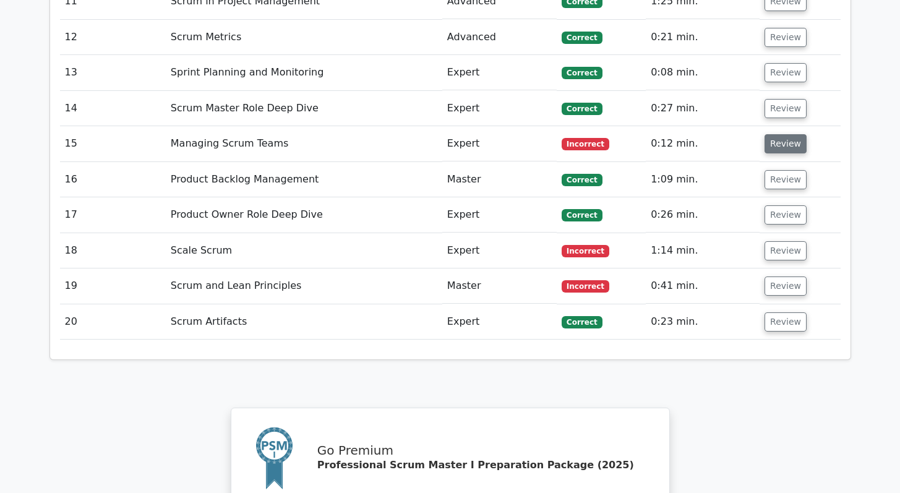
click at [779, 134] on button "Review" at bounding box center [785, 143] width 42 height 19
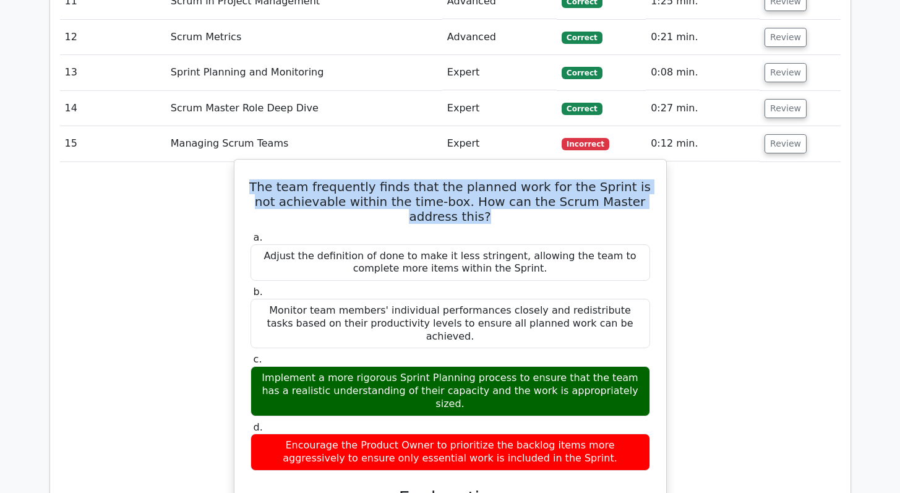
drag, startPoint x: 652, startPoint y: 158, endPoint x: 263, endPoint y: 147, distance: 389.7
click at [263, 164] on div "The team frequently finds that the planned work for the Sprint is not achievabl…" at bounding box center [450, 432] width 422 height 537
copy h5 "The team frequently finds that the planned work for the Sprint is not achievabl…"
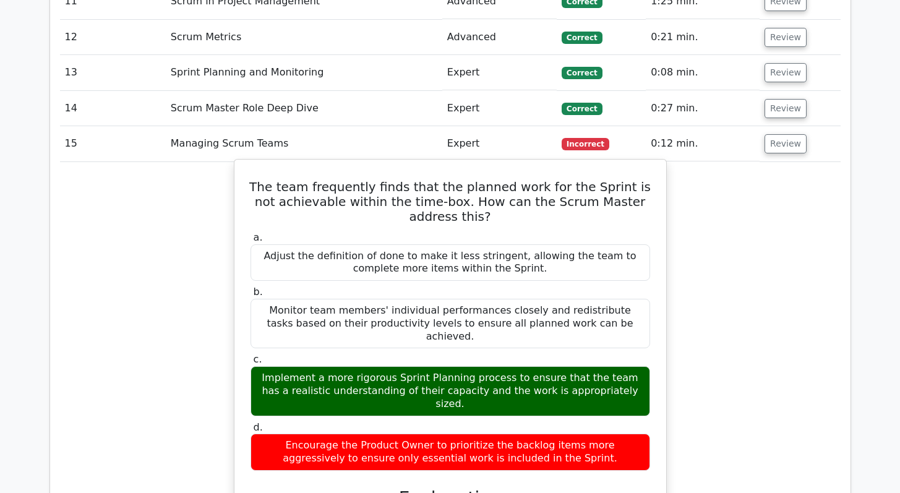
click at [323, 366] on div "Implement a more rigorous Sprint Planning process to ensure that the team has a…" at bounding box center [449, 390] width 399 height 49
copy div "Implement a more rigorous Sprint Planning process to ensure that the team has a…"
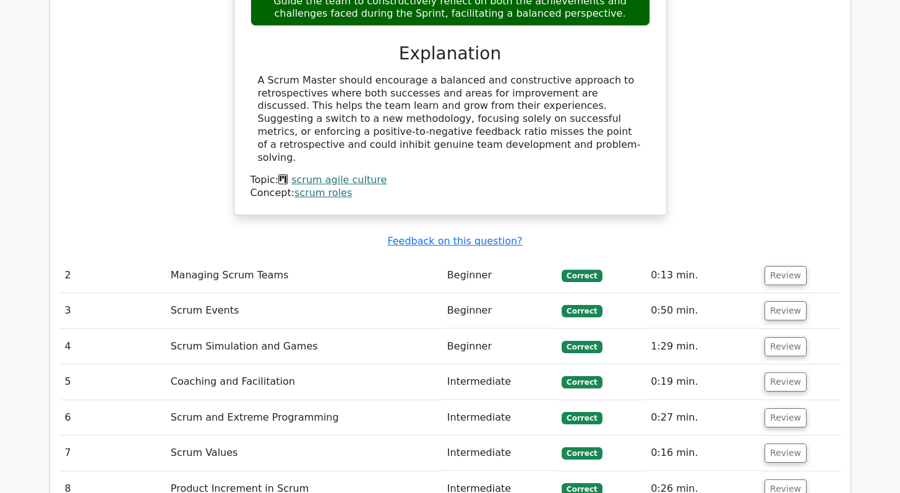
scroll to position [1723, 0]
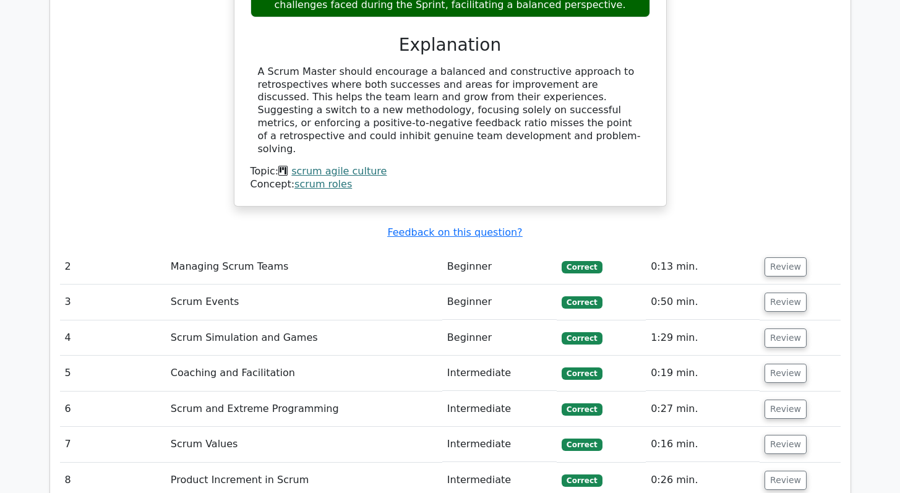
click at [419, 249] on td "Managing Scrum Teams" at bounding box center [304, 266] width 276 height 35
click at [775, 257] on button "Review" at bounding box center [785, 266] width 42 height 19
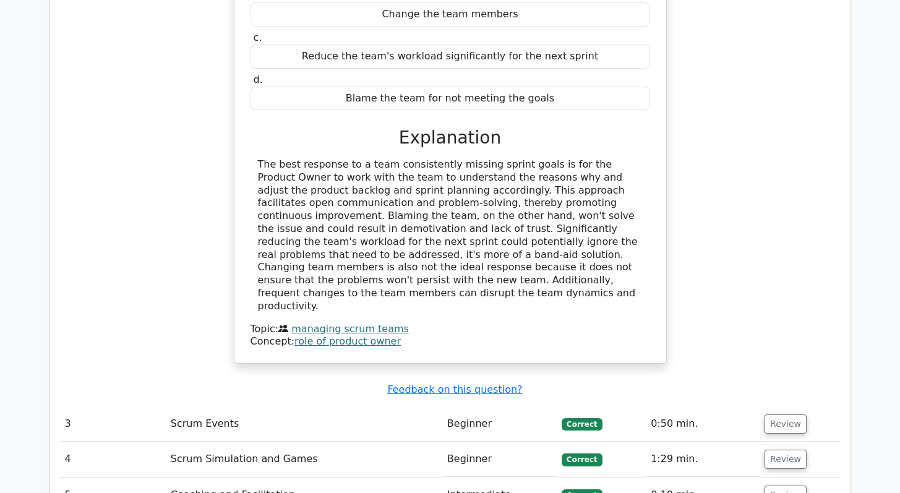
scroll to position [2131, 0]
click at [779, 414] on button "Review" at bounding box center [785, 423] width 42 height 19
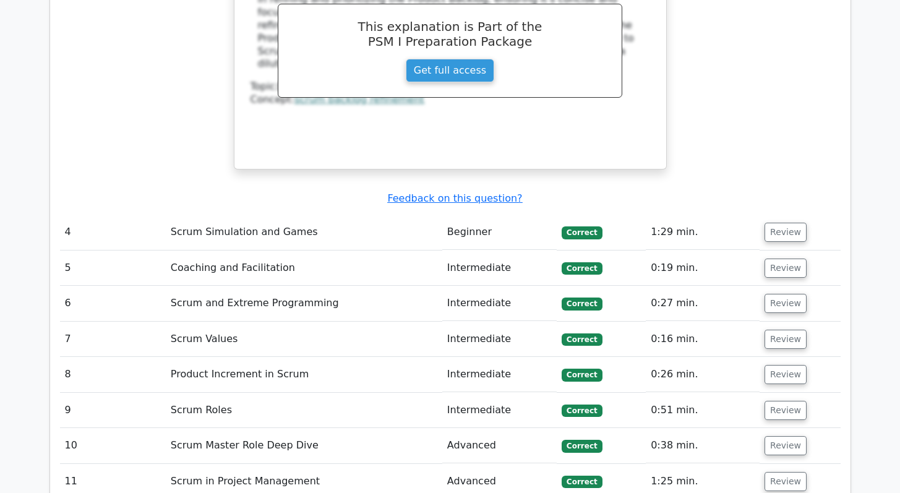
scroll to position [3011, 0]
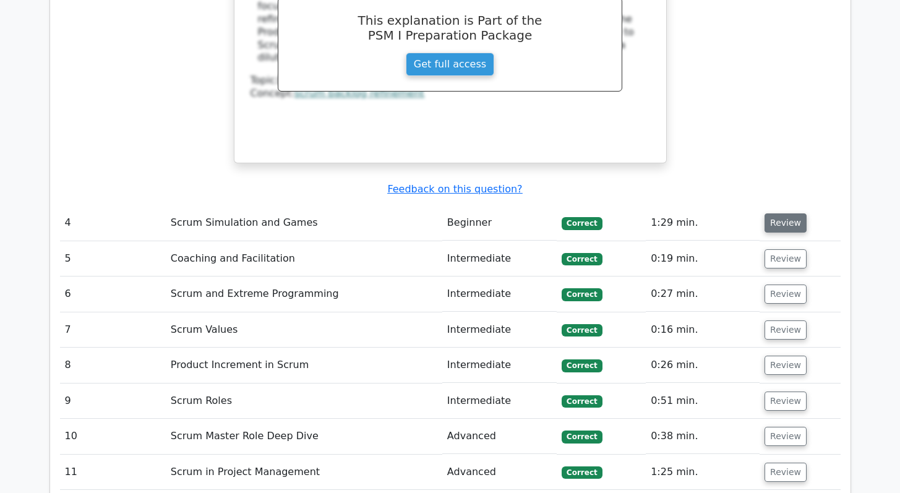
click at [789, 213] on button "Review" at bounding box center [785, 222] width 42 height 19
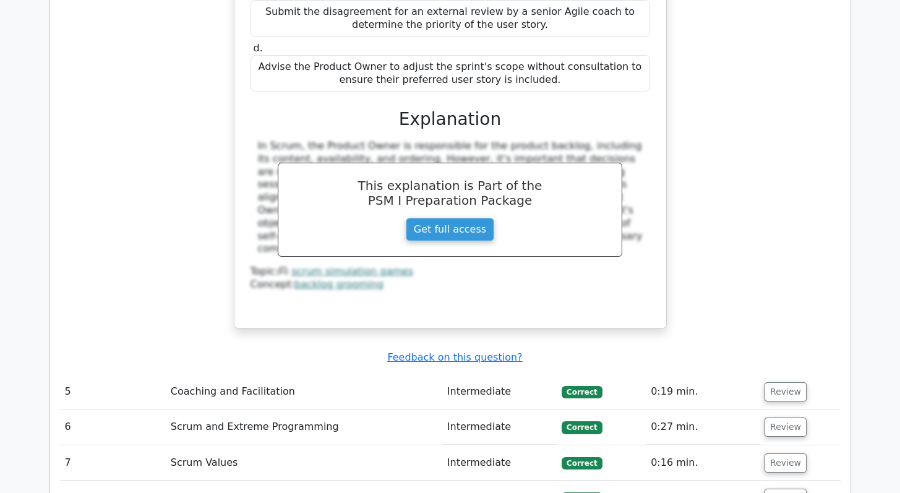
scroll to position [3479, 0]
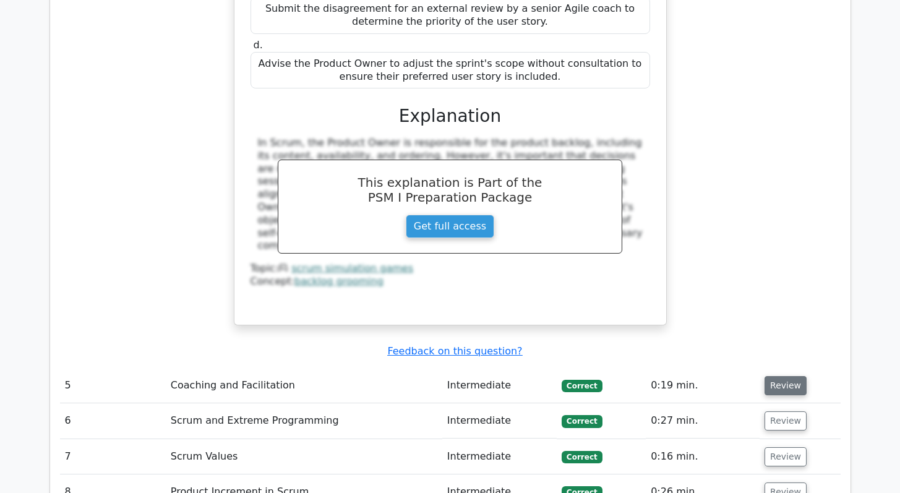
click at [779, 376] on button "Review" at bounding box center [785, 385] width 42 height 19
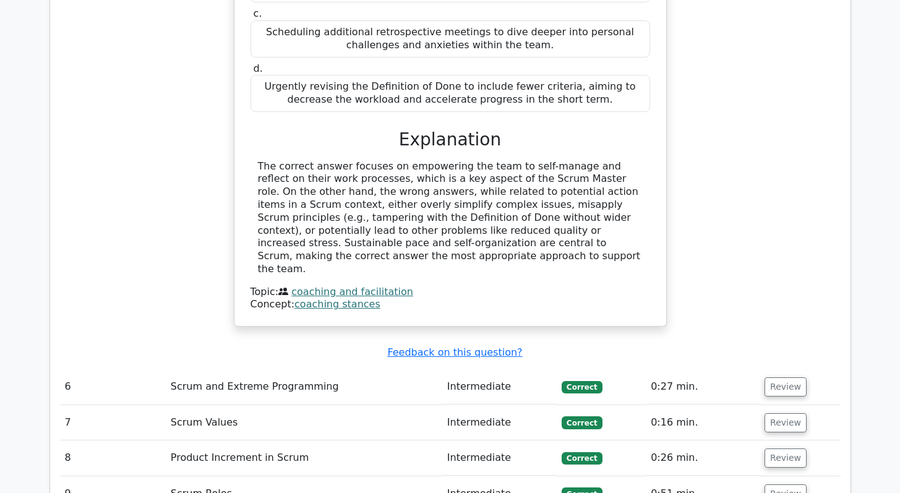
scroll to position [4063, 0]
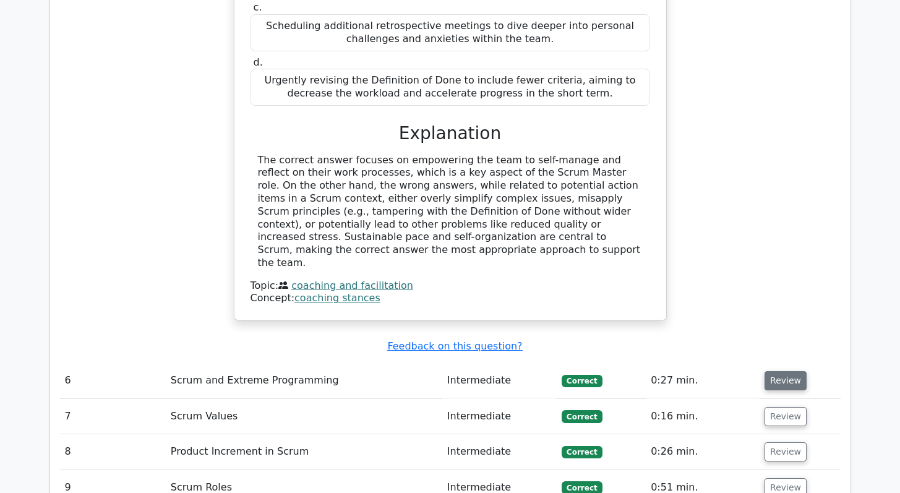
click at [779, 371] on button "Review" at bounding box center [785, 380] width 42 height 19
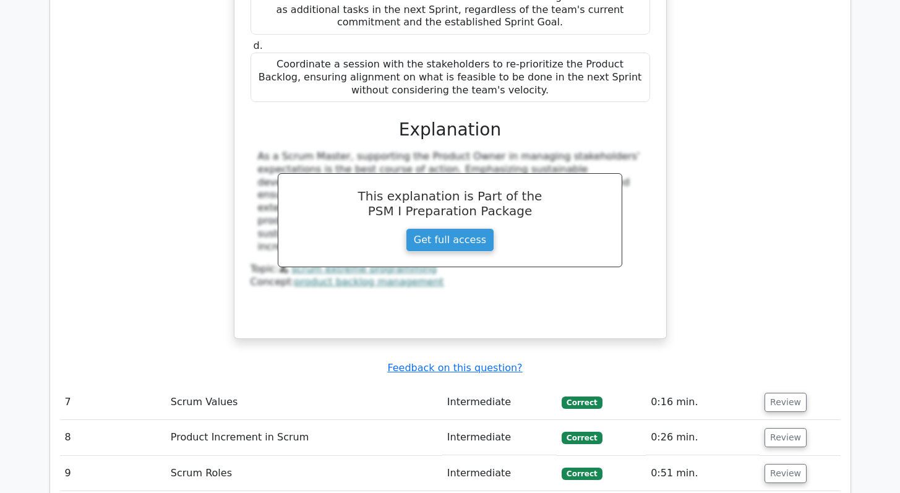
scroll to position [4734, 0]
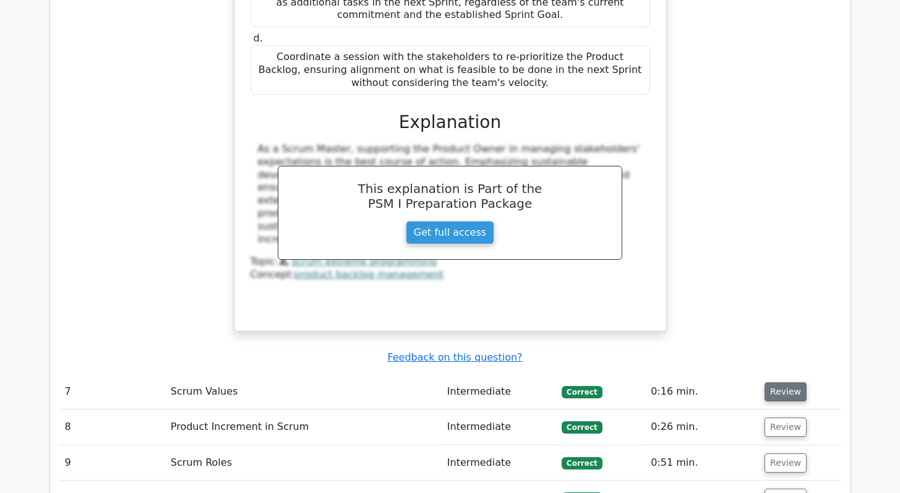
click at [788, 382] on button "Review" at bounding box center [785, 391] width 42 height 19
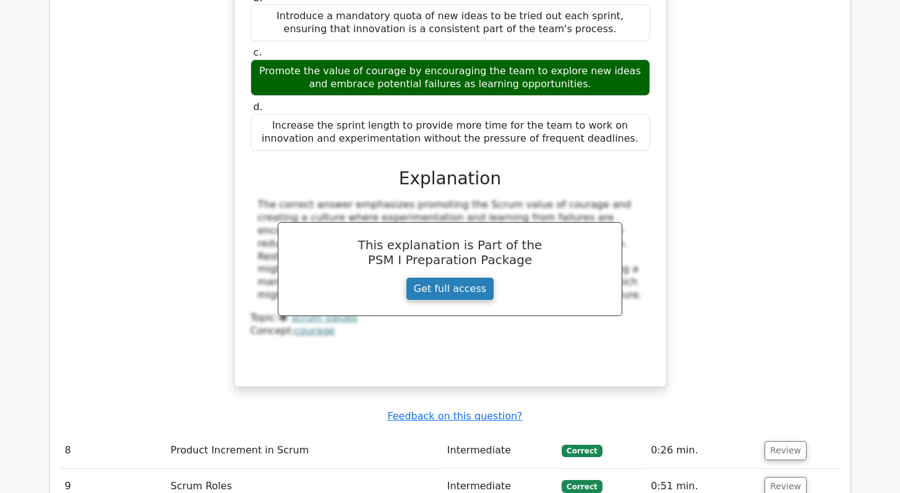
scroll to position [5329, 0]
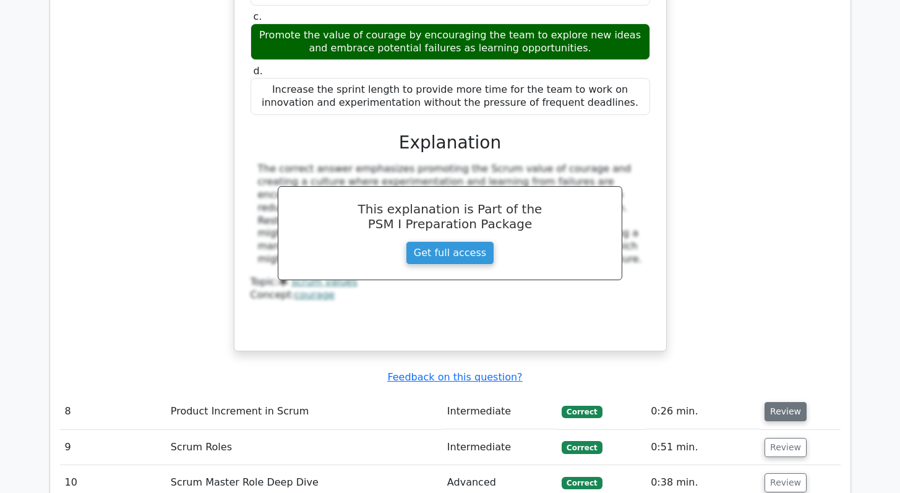
click at [779, 402] on button "Review" at bounding box center [785, 411] width 42 height 19
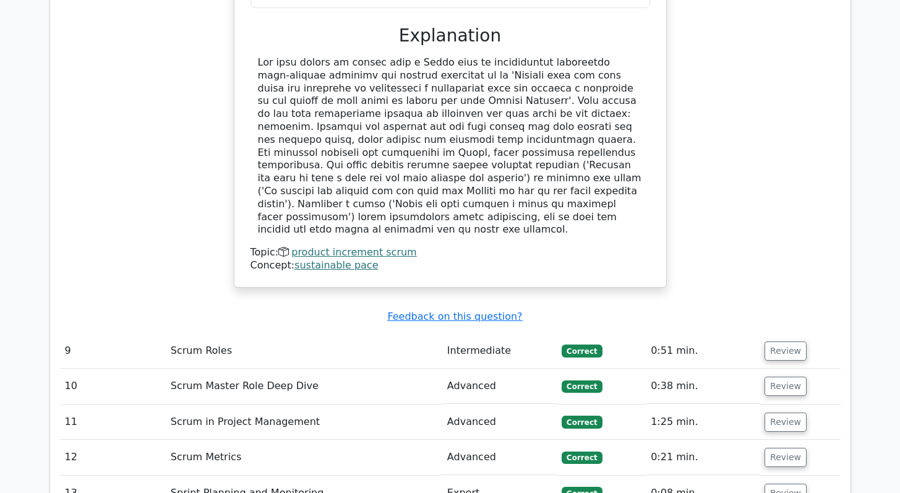
scroll to position [6051, 0]
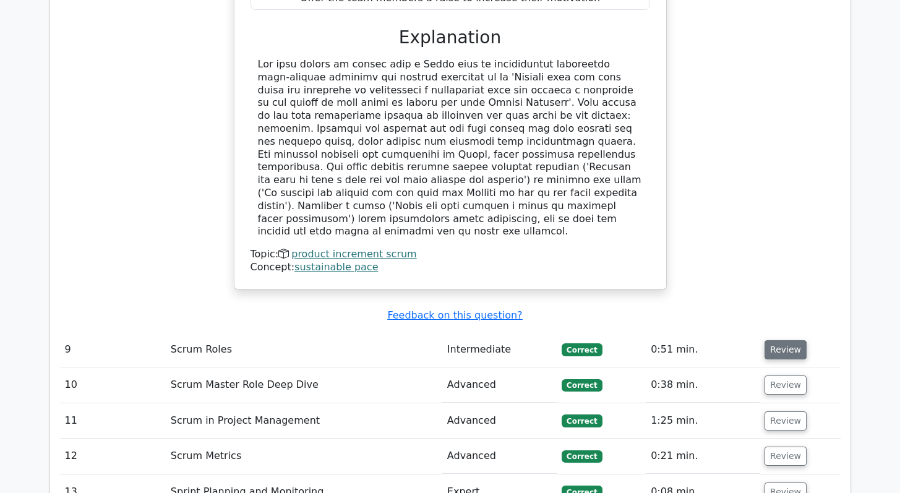
click at [792, 340] on button "Review" at bounding box center [785, 349] width 42 height 19
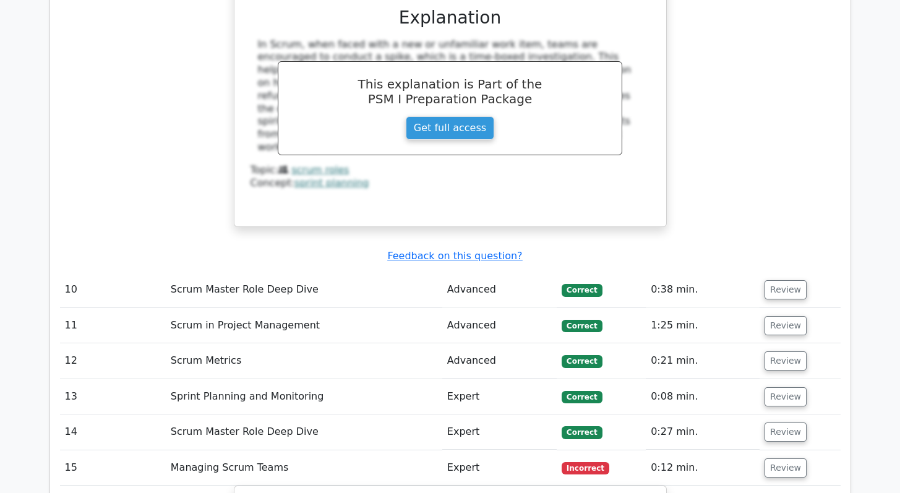
scroll to position [6737, 0]
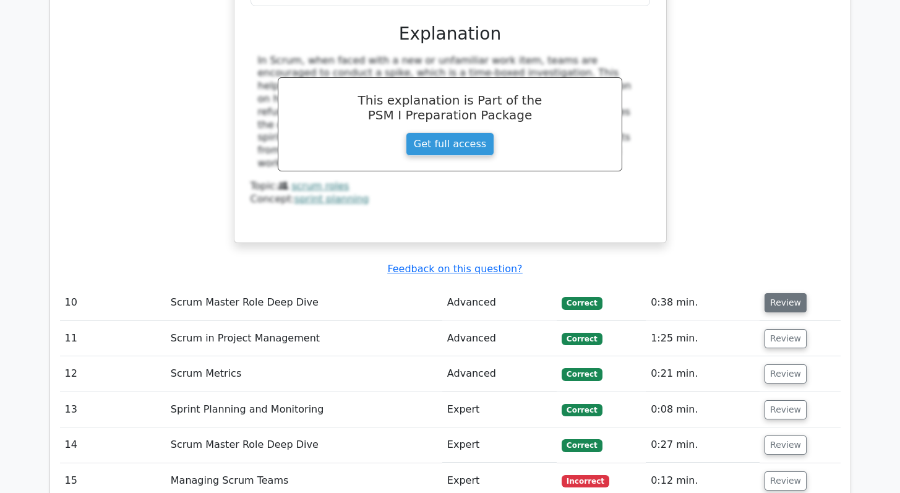
click at [770, 293] on button "Review" at bounding box center [785, 302] width 42 height 19
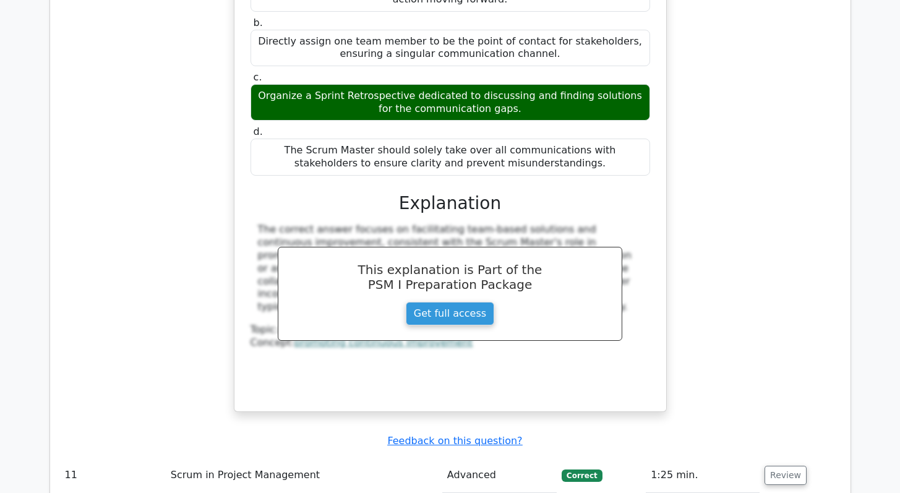
scroll to position [7242, 0]
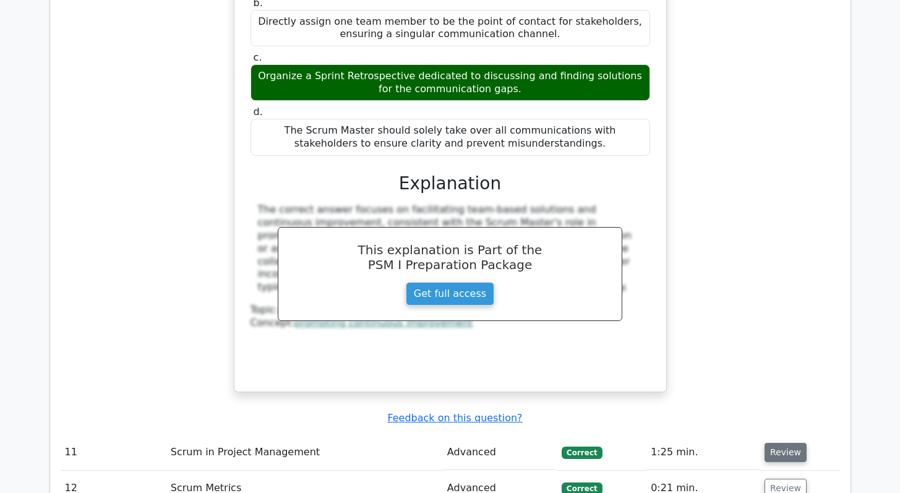
click at [782, 443] on button "Review" at bounding box center [785, 452] width 42 height 19
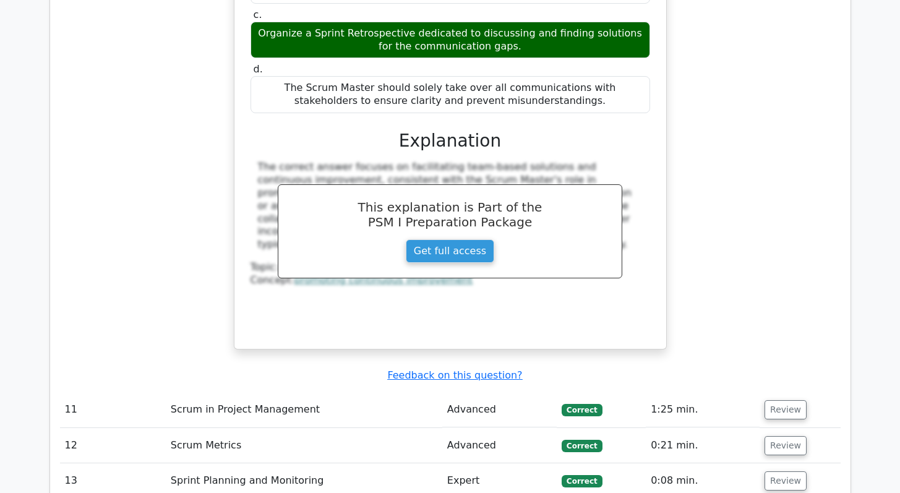
scroll to position [7285, 0]
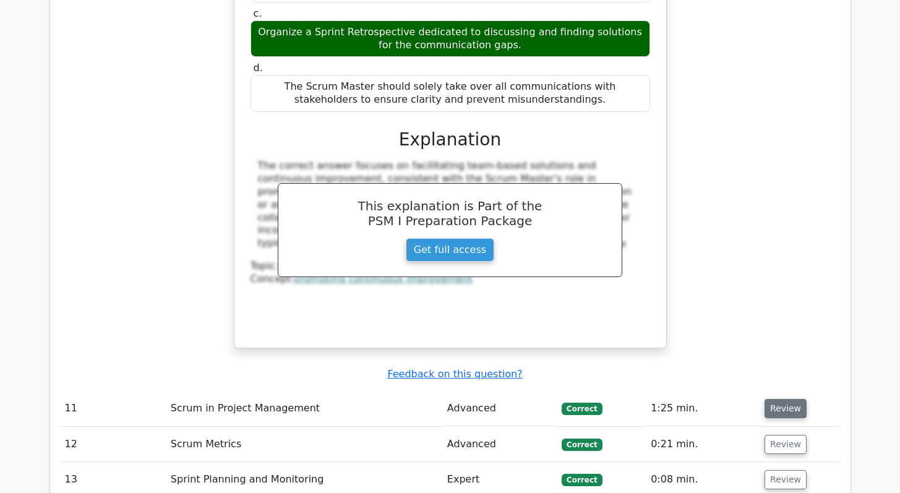
click at [764, 399] on button "Review" at bounding box center [785, 408] width 42 height 19
click at [783, 435] on button "Review" at bounding box center [785, 444] width 42 height 19
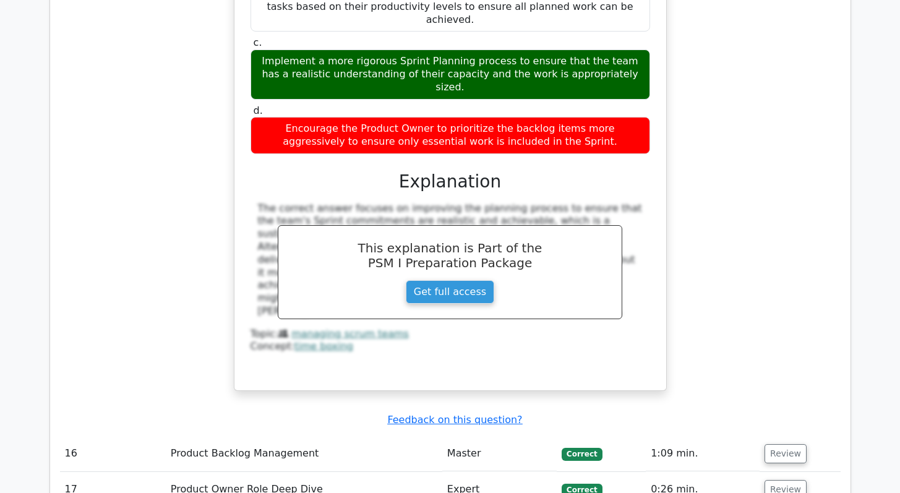
scroll to position [8017, 0]
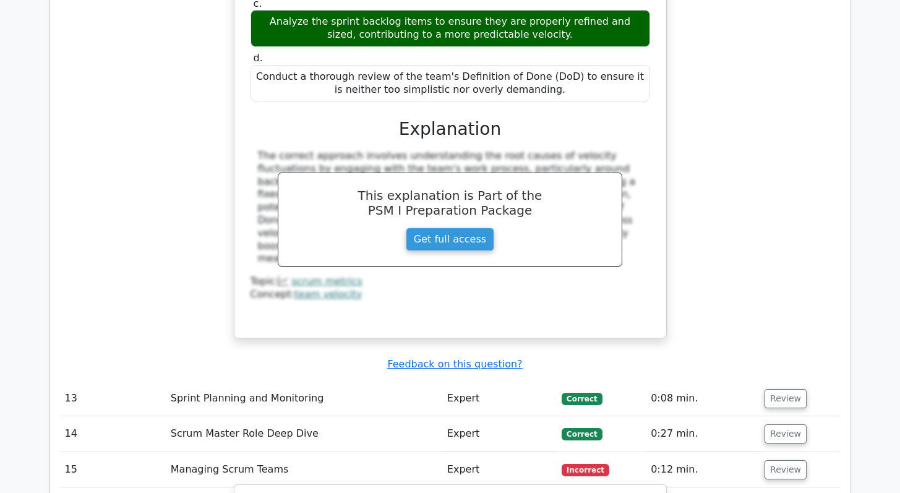
scroll to position [8563, 0]
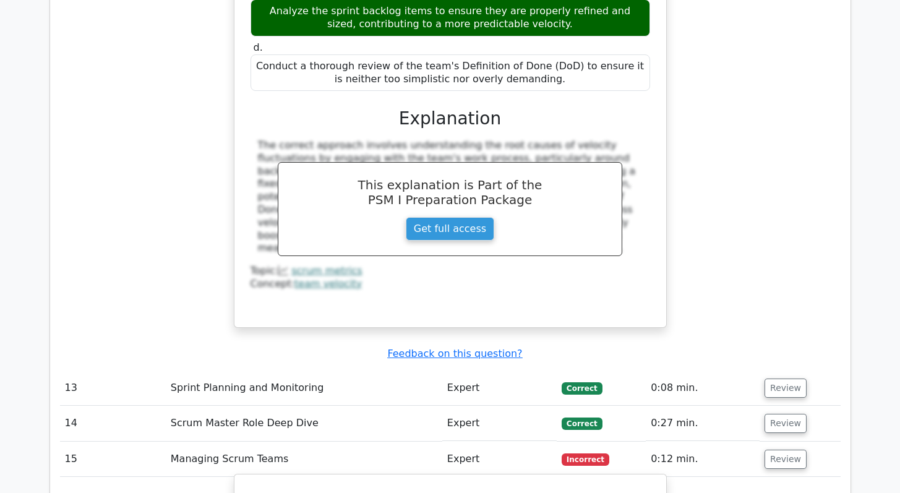
copy div "The team frequently finds that the planned work for the Sprint is not achievabl…"
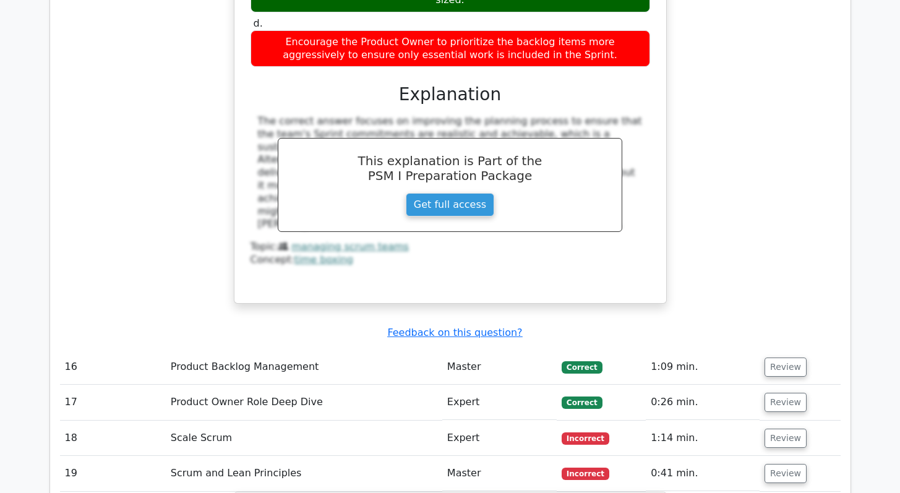
scroll to position [9282, 0]
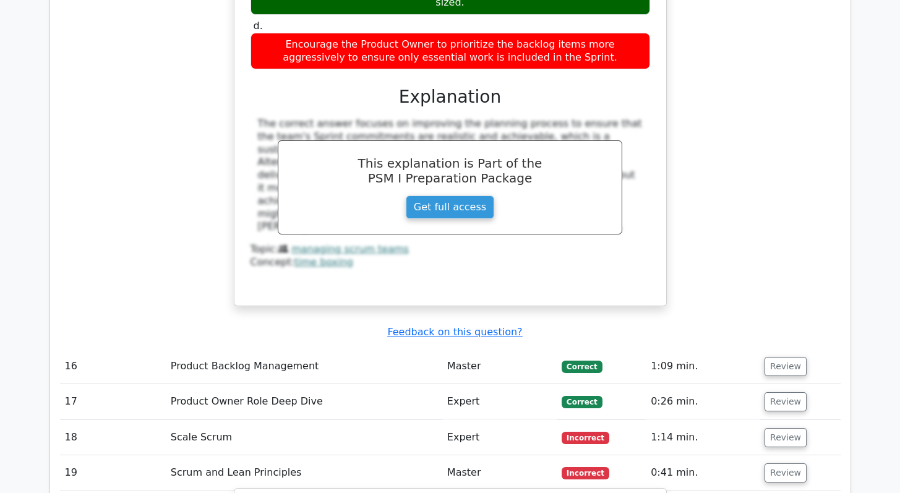
copy div "During the daily stand-up, a team member shares concerns unrelated to the curre…"
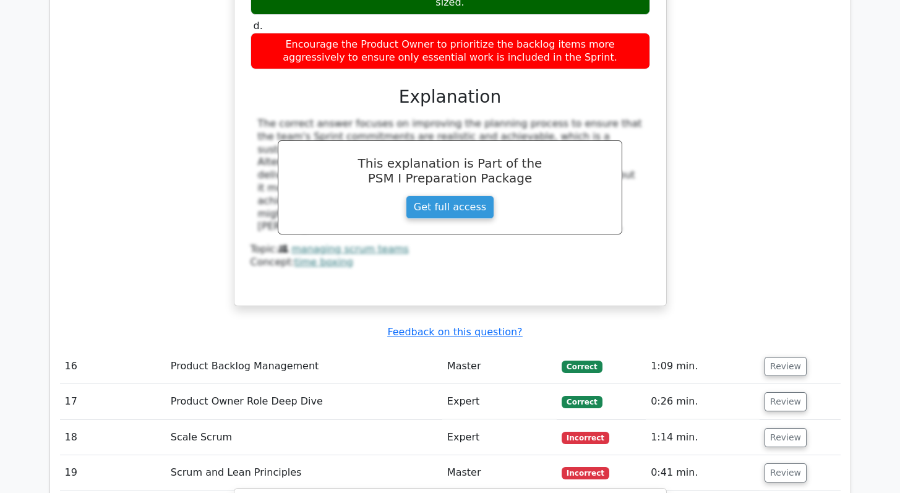
copy div "Suggest scheduling a separate session to address the concern with relevant stak…"
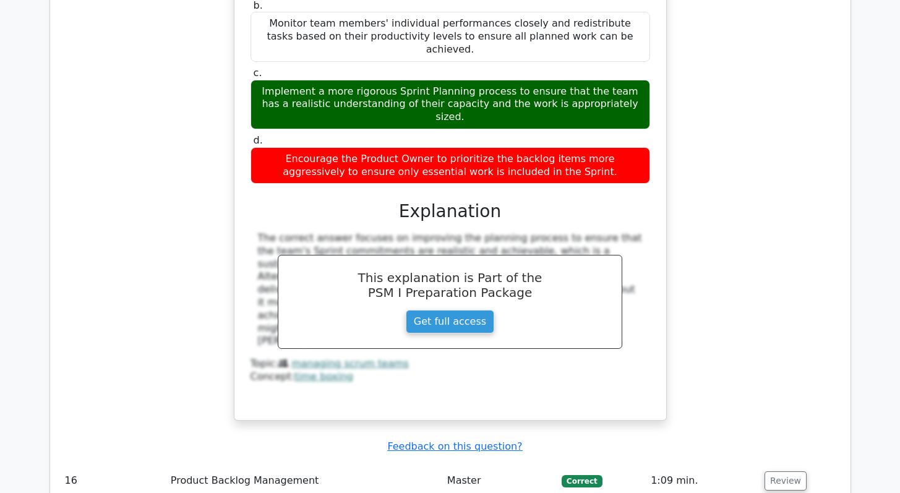
scroll to position [9155, 0]
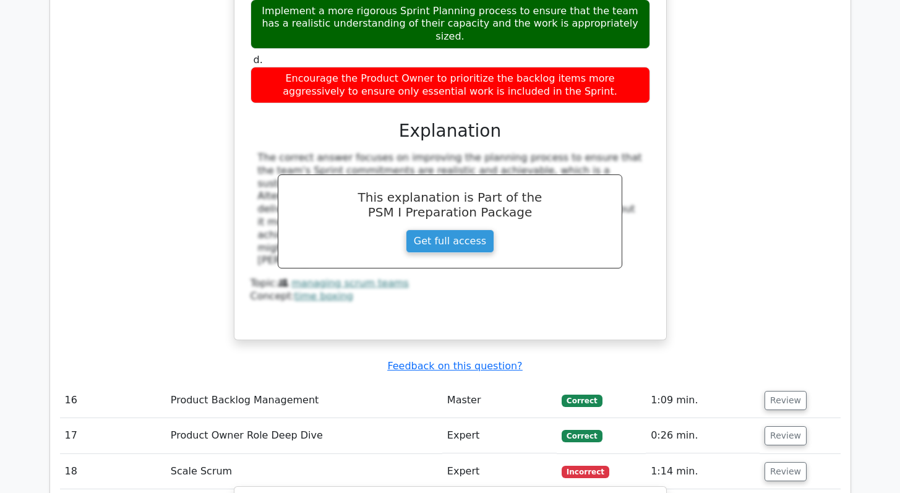
scroll to position [9251, 0]
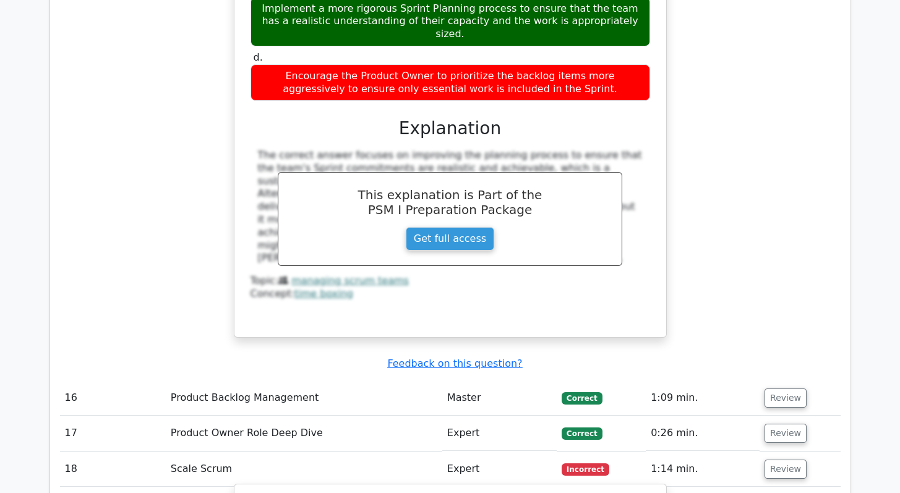
copy div "During the Scrum of Scrums meeting, you realize that the teams are struggling t…"
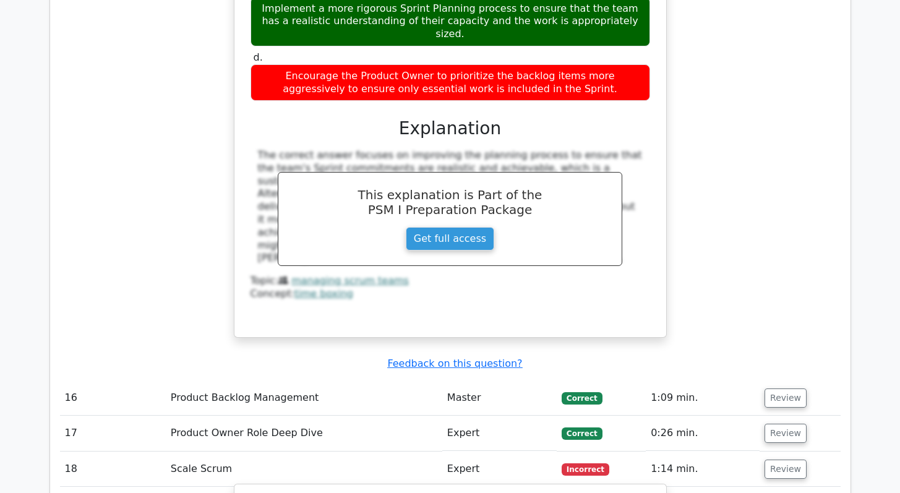
copy div "Adopt a more dynamic way of allocating story points based on the past performan…"
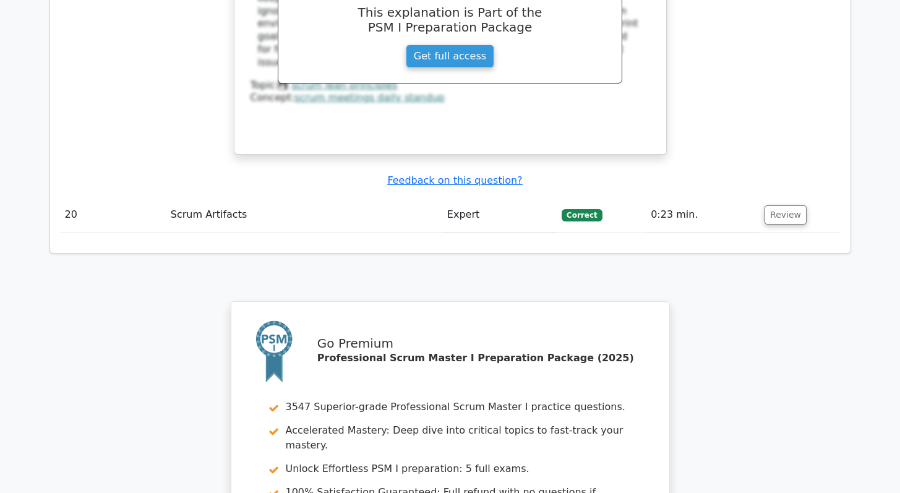
scroll to position [10761, 0]
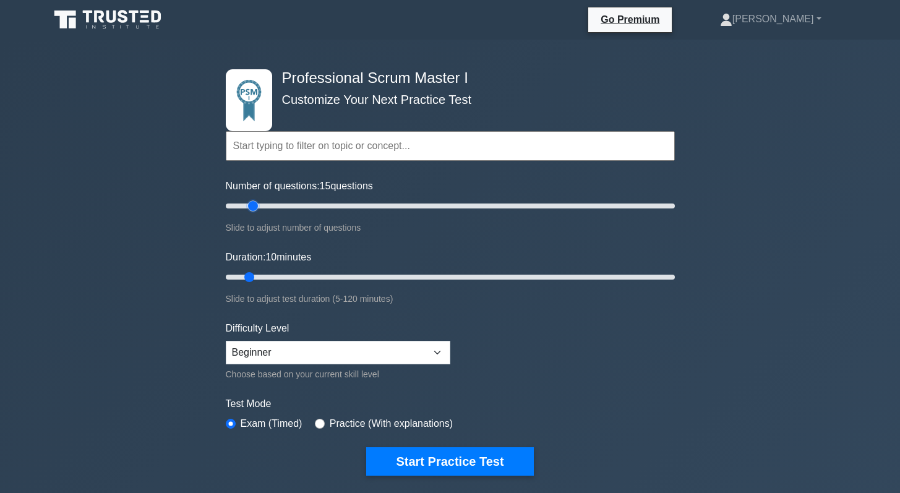
drag, startPoint x: 244, startPoint y: 202, endPoint x: 252, endPoint y: 203, distance: 8.7
type input "15"
click at [252, 203] on input "Number of questions: 15 questions" at bounding box center [450, 205] width 449 height 15
click at [399, 353] on select "Beginner Intermediate Expert" at bounding box center [338, 352] width 224 height 23
select select "intermediate"
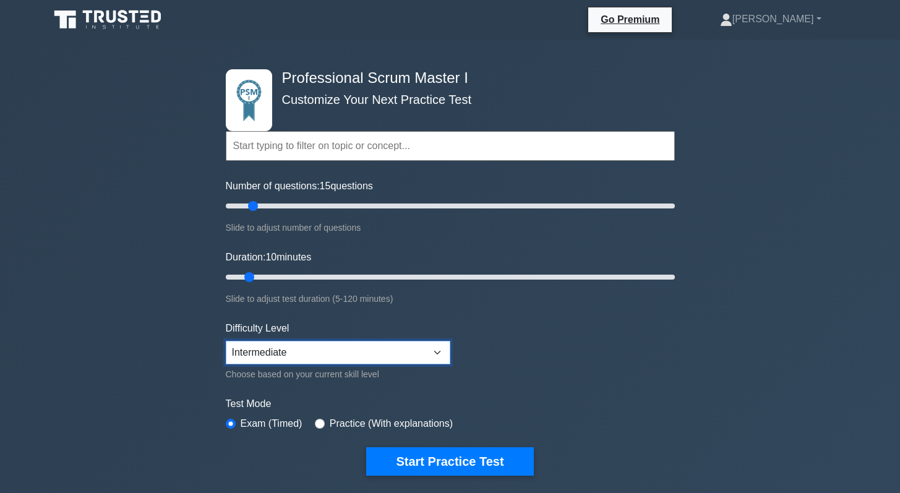
click at [226, 341] on select "Beginner Intermediate Expert" at bounding box center [338, 352] width 224 height 23
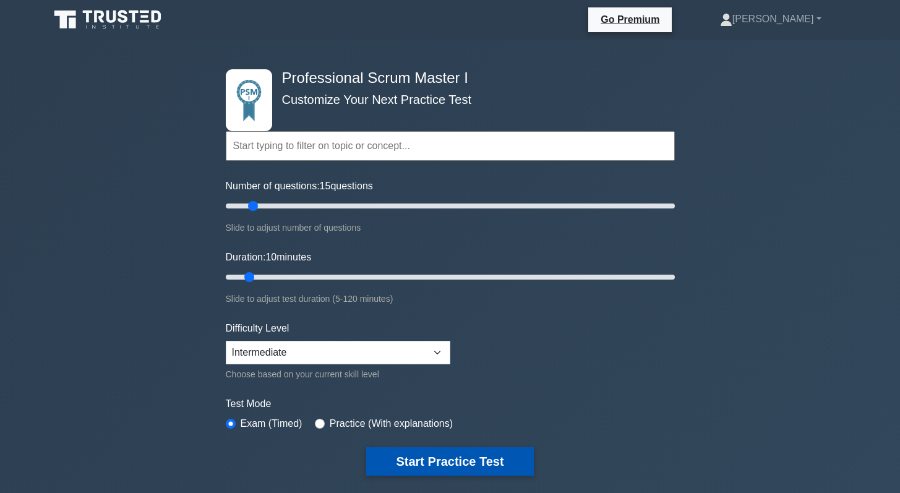
click at [427, 460] on button "Start Practice Test" at bounding box center [449, 461] width 167 height 28
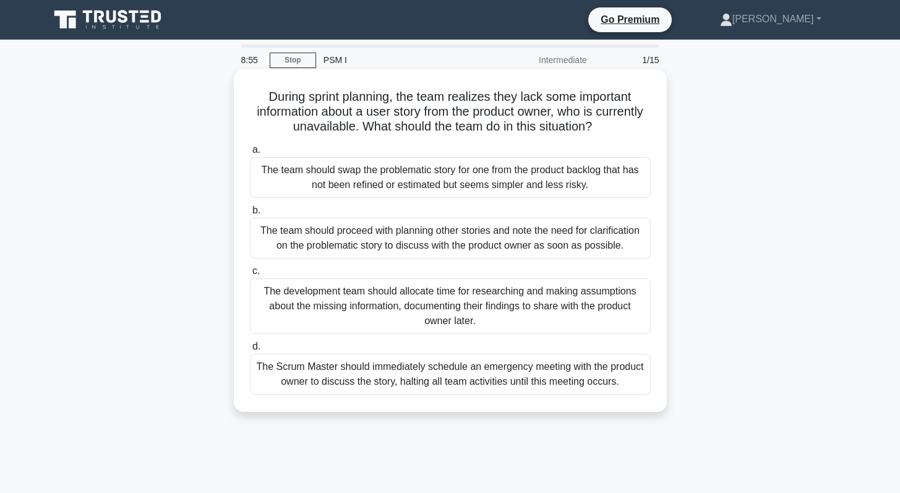
click at [458, 117] on h5 "During sprint planning, the team realizes they lack some important information …" at bounding box center [450, 112] width 403 height 46
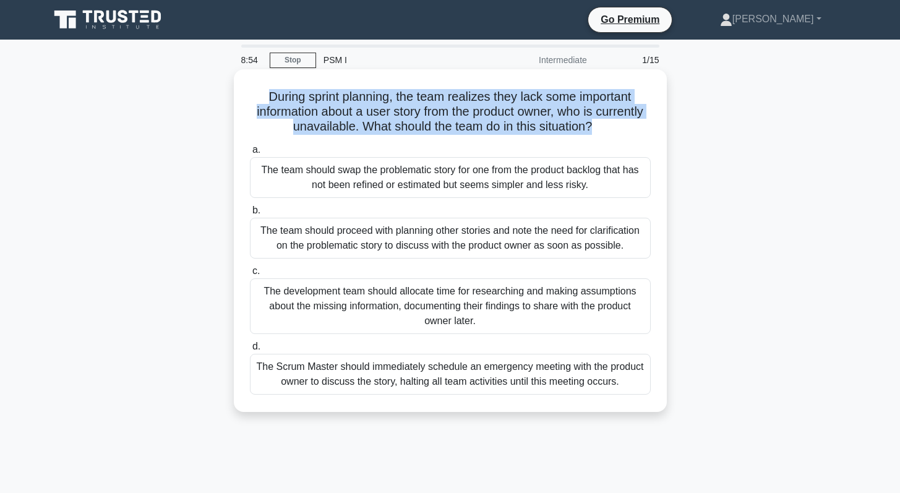
click at [458, 117] on h5 "During sprint planning, the team realizes they lack some important information …" at bounding box center [450, 112] width 403 height 46
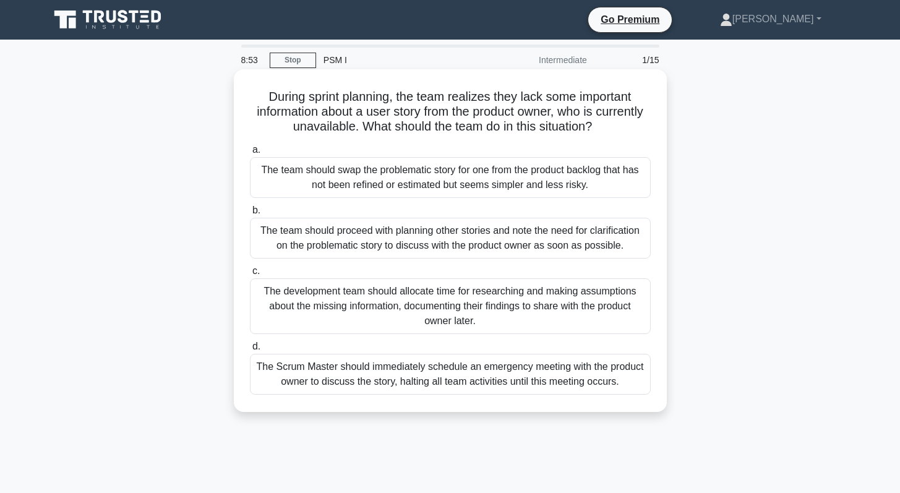
click at [404, 240] on div "The team should proceed with planning other stories and note the need for clari…" at bounding box center [450, 238] width 401 height 41
click at [250, 215] on input "b. The team should proceed with planning other stories and note the need for cl…" at bounding box center [250, 211] width 0 height 8
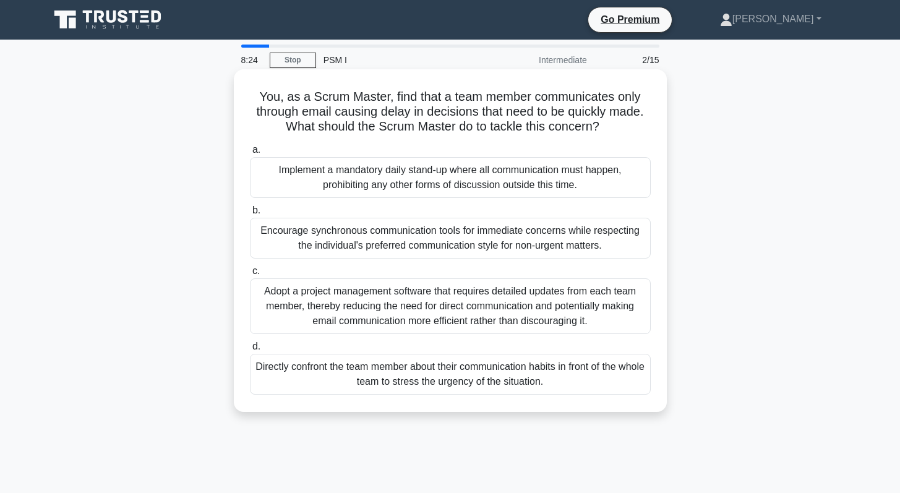
click at [406, 233] on div "Encourage synchronous communication tools for immediate concerns while respecti…" at bounding box center [450, 238] width 401 height 41
click at [250, 215] on input "b. Encourage synchronous communication tools for immediate concerns while respe…" at bounding box center [250, 211] width 0 height 8
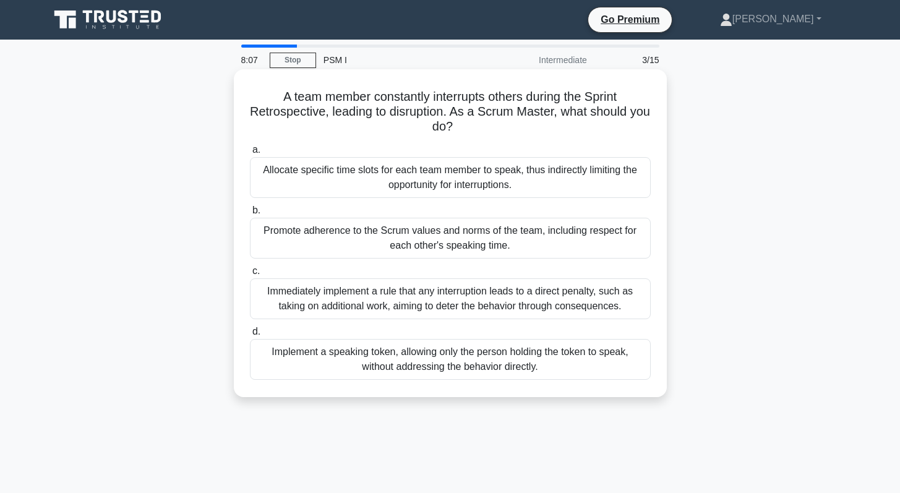
click at [364, 243] on div "Promote adherence to the Scrum values and norms of the team, including respect …" at bounding box center [450, 238] width 401 height 41
click at [250, 215] on input "b. Promote adherence to the Scrum values and norms of the team, including respe…" at bounding box center [250, 211] width 0 height 8
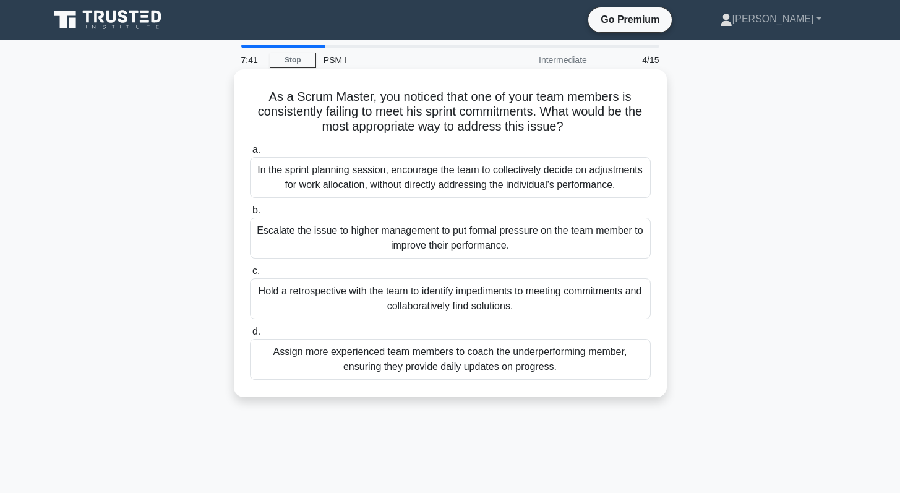
click at [396, 185] on div "In the sprint planning session, encourage the team to collectively decide on ad…" at bounding box center [450, 177] width 401 height 41
click at [250, 154] on input "a. In the sprint planning session, encourage the team to collectively decide on…" at bounding box center [250, 150] width 0 height 8
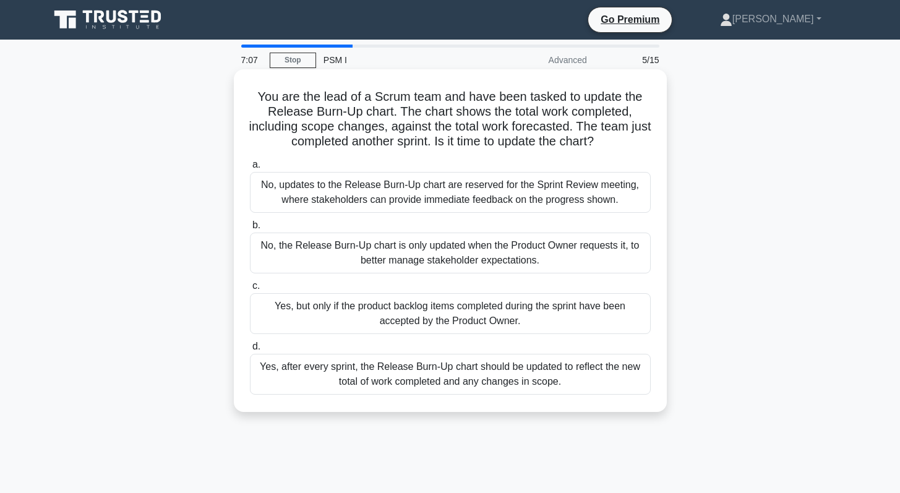
click at [427, 373] on div "Yes, after every sprint, the Release Burn-Up chart should be updated to reflect…" at bounding box center [450, 374] width 401 height 41
click at [250, 351] on input "d. Yes, after every sprint, the Release Burn-Up chart should be updated to refl…" at bounding box center [250, 347] width 0 height 8
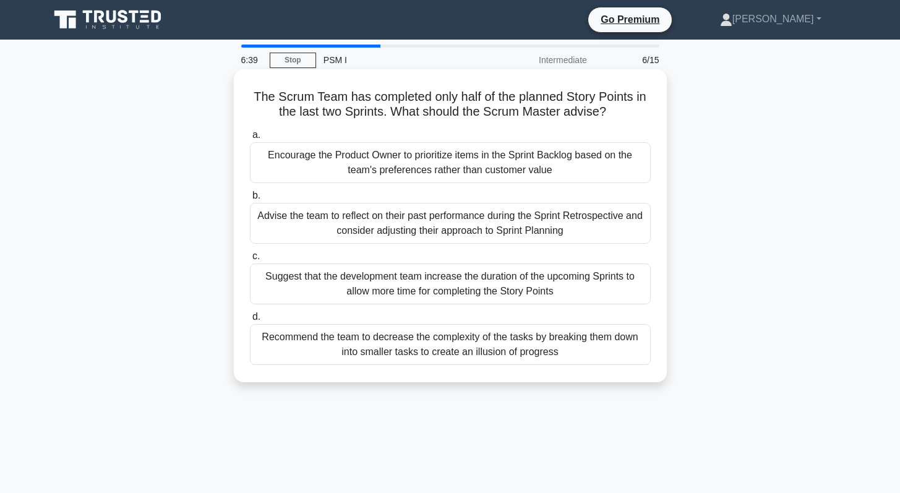
click at [471, 234] on div "Advise the team to reflect on their past performance during the Sprint Retrospe…" at bounding box center [450, 223] width 401 height 41
click at [250, 200] on input "b. Advise the team to reflect on their past performance during the Sprint Retro…" at bounding box center [250, 196] width 0 height 8
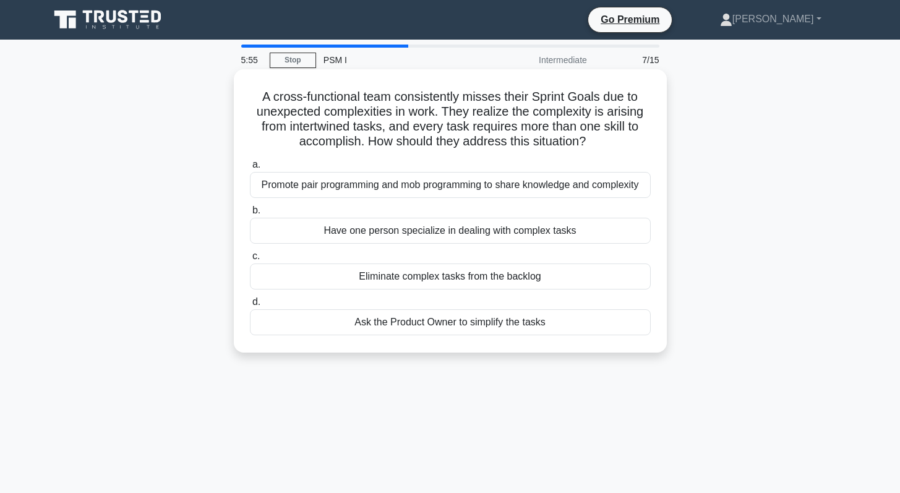
click at [403, 194] on div "Promote pair programming and mob programming to share knowledge and complexity" at bounding box center [450, 185] width 401 height 26
click at [250, 169] on input "a. Promote pair programming and mob programming to share knowledge and complexi…" at bounding box center [250, 165] width 0 height 8
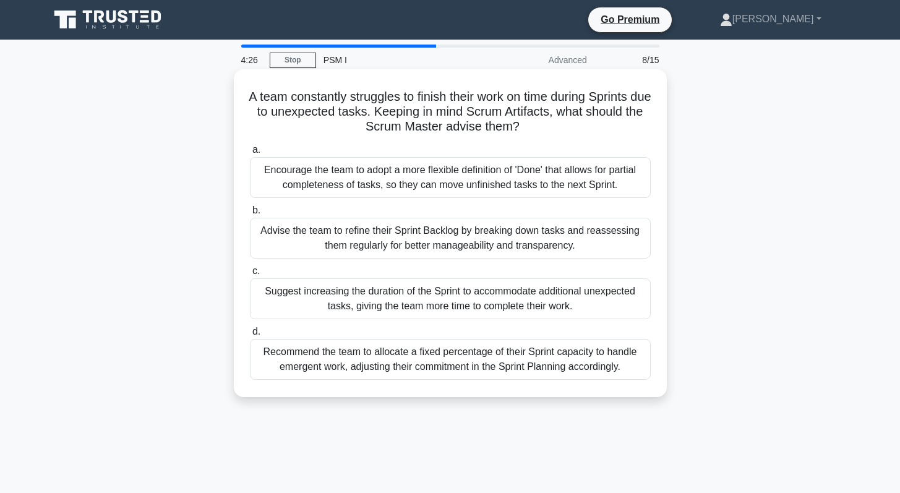
click at [387, 246] on div "Advise the team to refine their Sprint Backlog by breaking down tasks and reass…" at bounding box center [450, 238] width 401 height 41
click at [250, 215] on input "b. Advise the team to refine their Sprint Backlog by breaking down tasks and re…" at bounding box center [250, 211] width 0 height 8
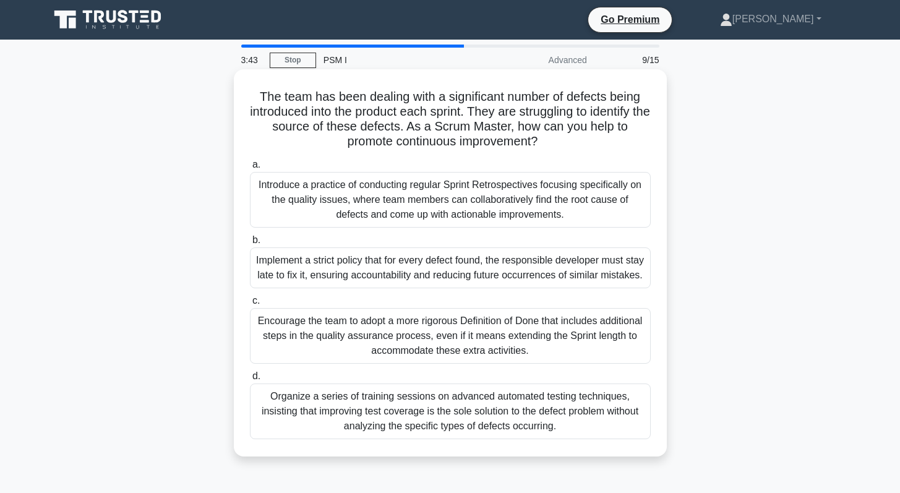
click at [412, 205] on div "Introduce a practice of conducting regular Sprint Retrospectives focusing speci…" at bounding box center [450, 200] width 401 height 56
click at [250, 169] on input "a. Introduce a practice of conducting regular Sprint Retrospectives focusing sp…" at bounding box center [250, 165] width 0 height 8
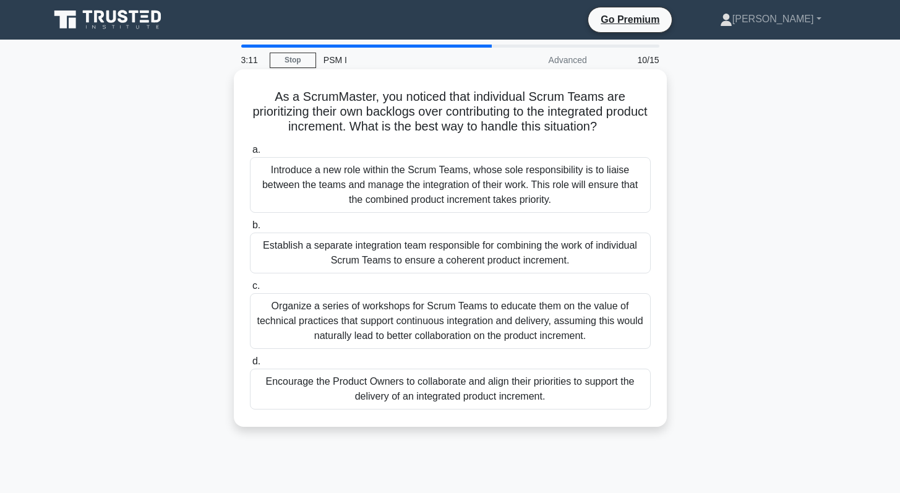
click at [450, 390] on div "Encourage the Product Owners to collaborate and align their priorities to suppo…" at bounding box center [450, 389] width 401 height 41
click at [250, 365] on input "d. Encourage the Product Owners to collaborate and align their priorities to su…" at bounding box center [250, 361] width 0 height 8
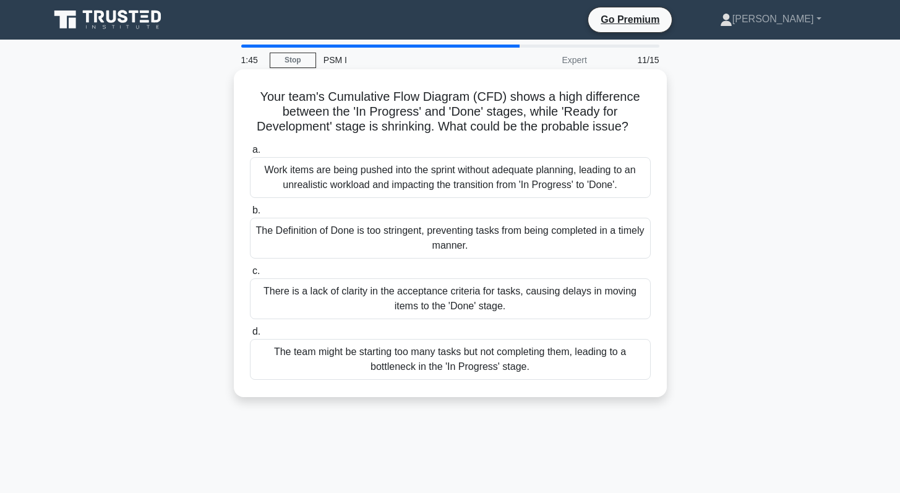
click at [474, 369] on div "The team might be starting too many tasks but not completing them, leading to a…" at bounding box center [450, 359] width 401 height 41
click at [250, 336] on input "d. The team might be starting too many tasks but not completing them, leading t…" at bounding box center [250, 332] width 0 height 8
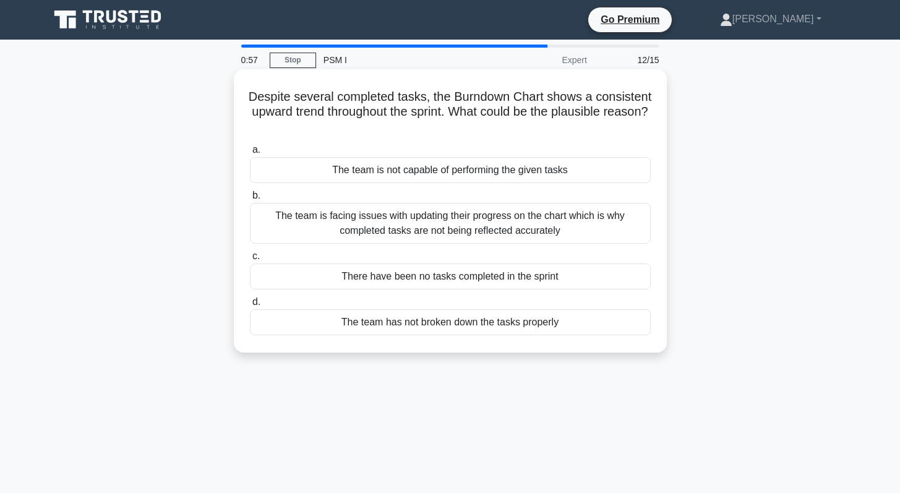
click at [456, 230] on div "The team is facing issues with updating their progress on the chart which is wh…" at bounding box center [450, 223] width 401 height 41
click at [250, 200] on input "b. The team is facing issues with updating their progress on the chart which is…" at bounding box center [250, 196] width 0 height 8
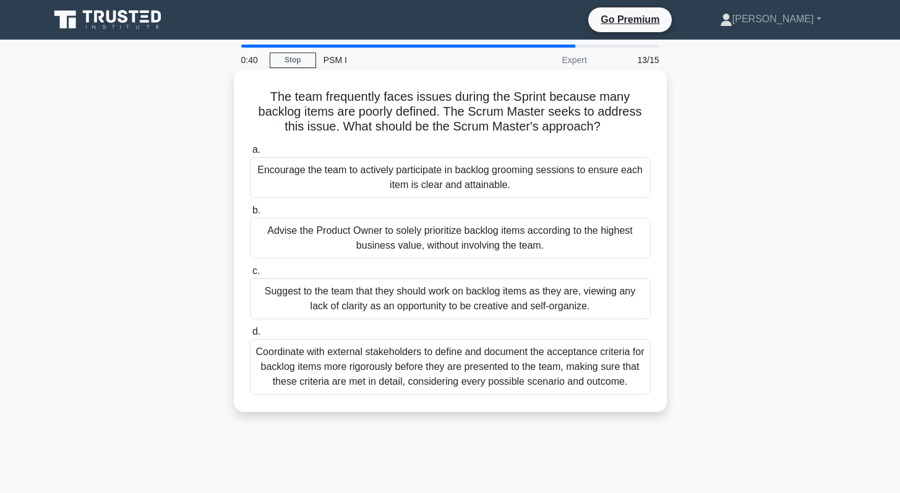
click at [483, 181] on div "Encourage the team to actively participate in backlog grooming sessions to ensu…" at bounding box center [450, 177] width 401 height 41
click at [250, 154] on input "a. Encourage the team to actively participate in backlog grooming sessions to e…" at bounding box center [250, 150] width 0 height 8
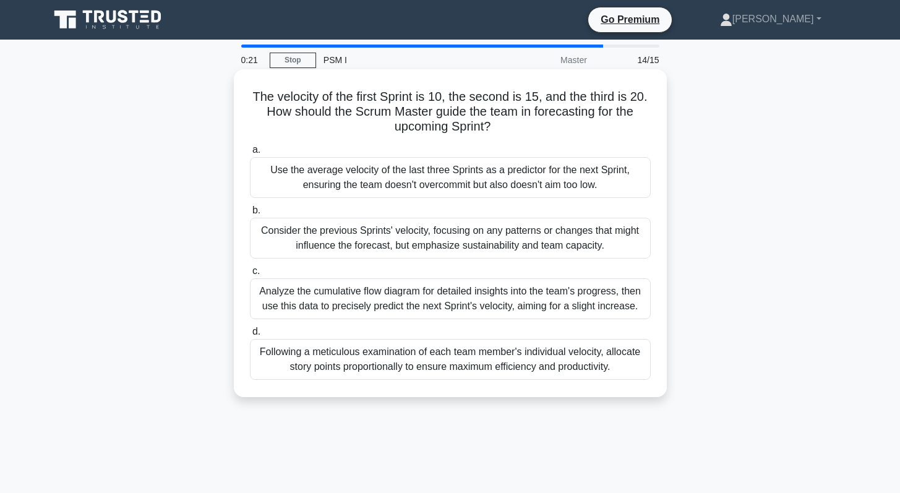
click at [422, 236] on div "Consider the previous Sprints' velocity, focusing on any patterns or changes th…" at bounding box center [450, 238] width 401 height 41
click at [250, 215] on input "b. Consider the previous Sprints' velocity, focusing on any patterns or changes…" at bounding box center [250, 211] width 0 height 8
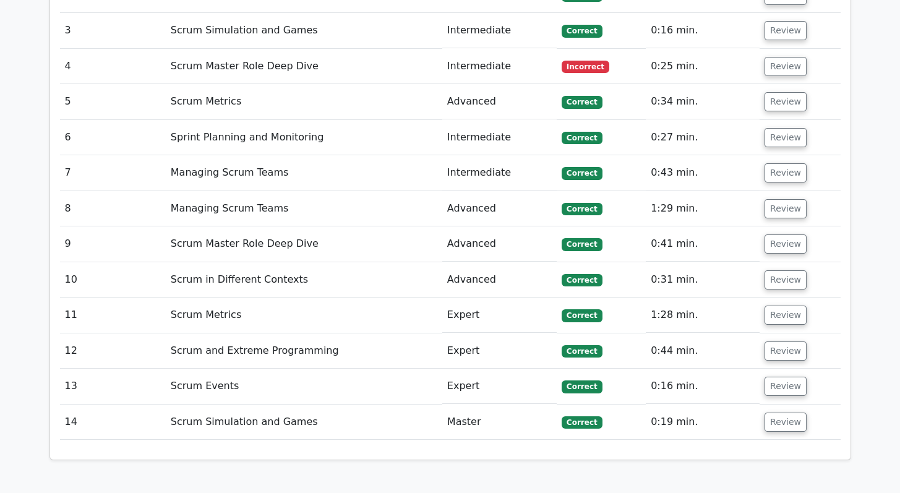
scroll to position [1774, 0]
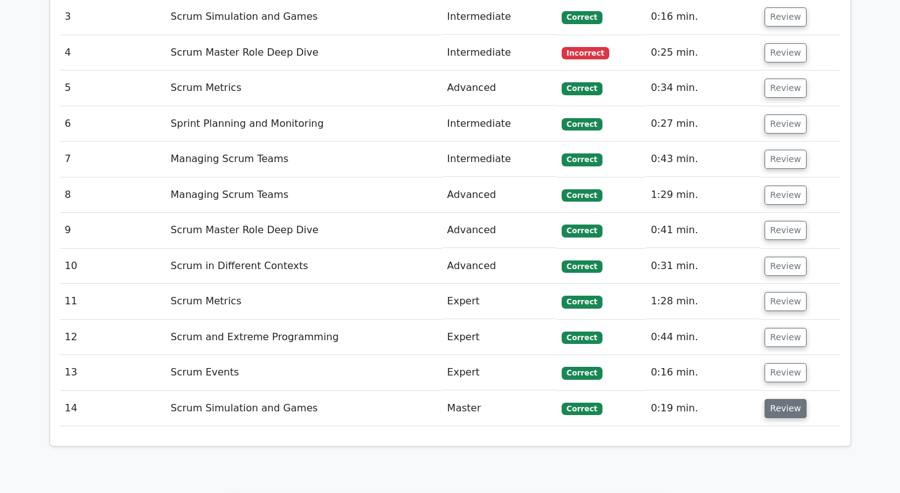
click at [780, 399] on button "Review" at bounding box center [785, 408] width 42 height 19
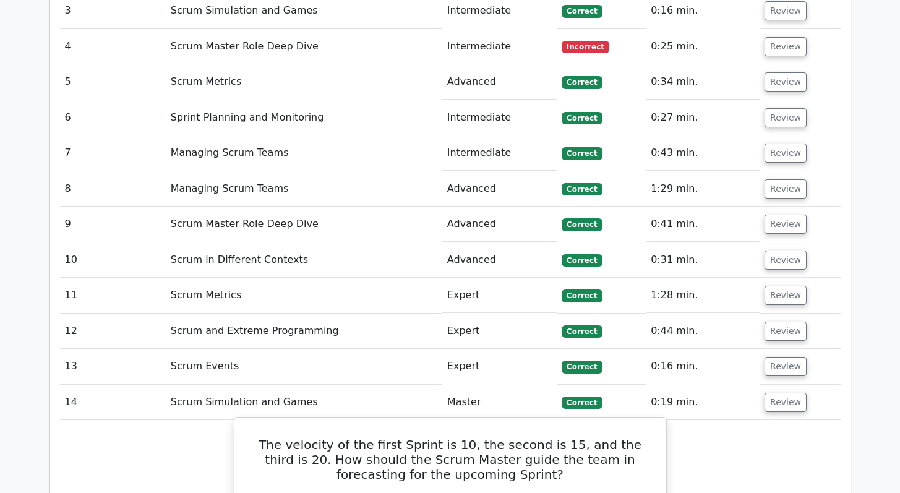
scroll to position [1778, 0]
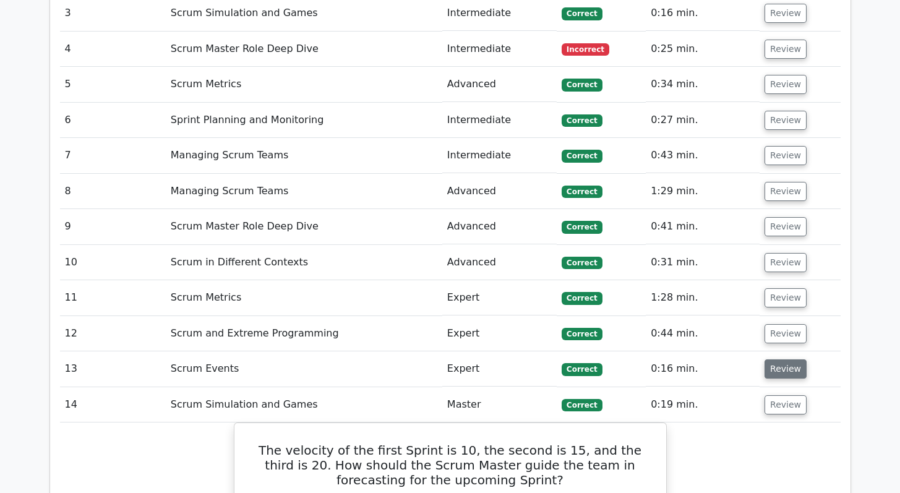
click at [786, 359] on button "Review" at bounding box center [785, 368] width 42 height 19
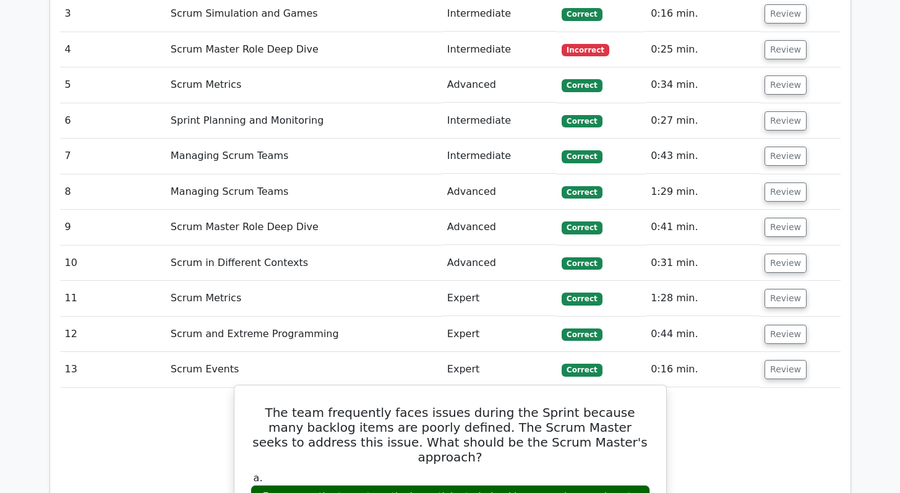
scroll to position [1747, 0]
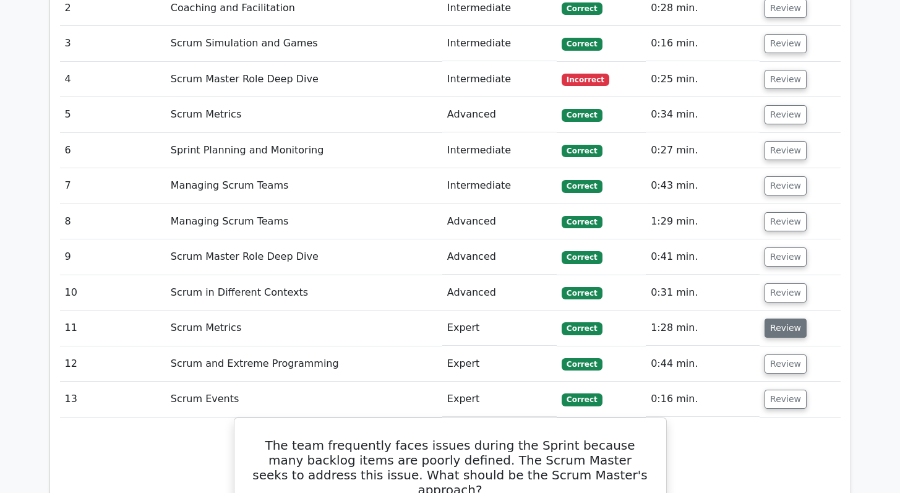
click at [775, 318] on button "Review" at bounding box center [785, 327] width 42 height 19
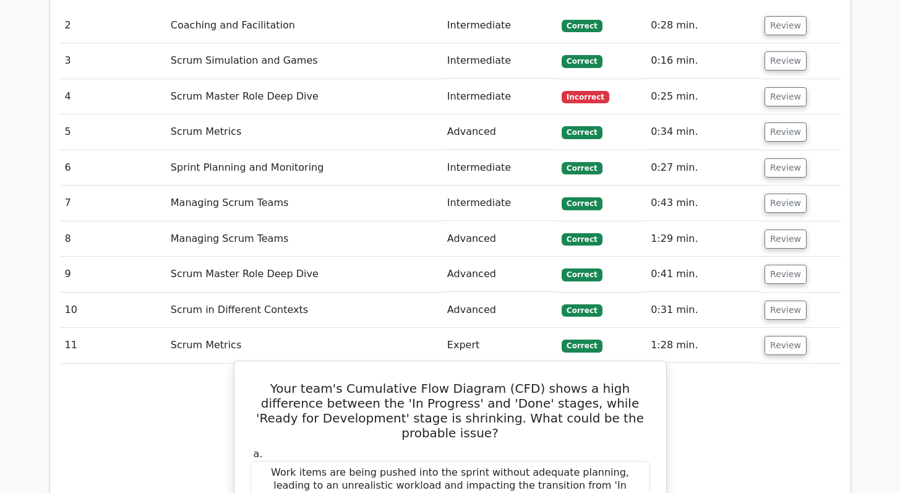
scroll to position [1728, 0]
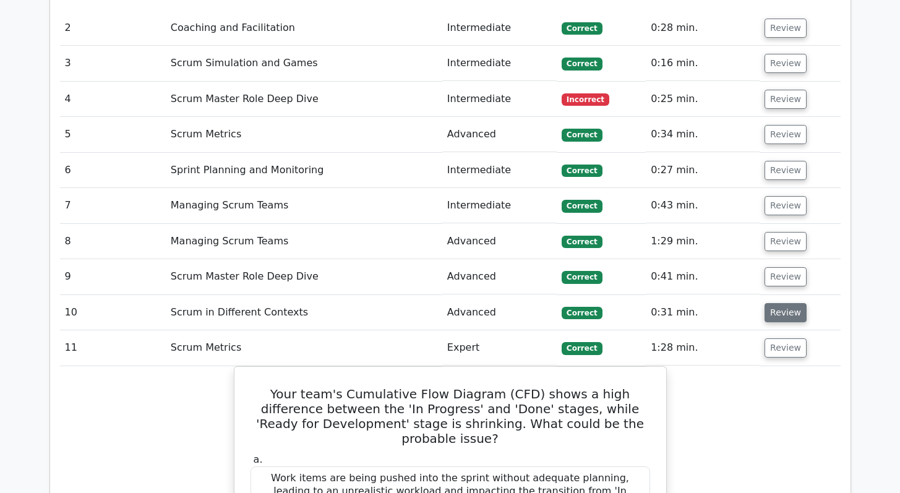
click at [789, 303] on button "Review" at bounding box center [785, 312] width 42 height 19
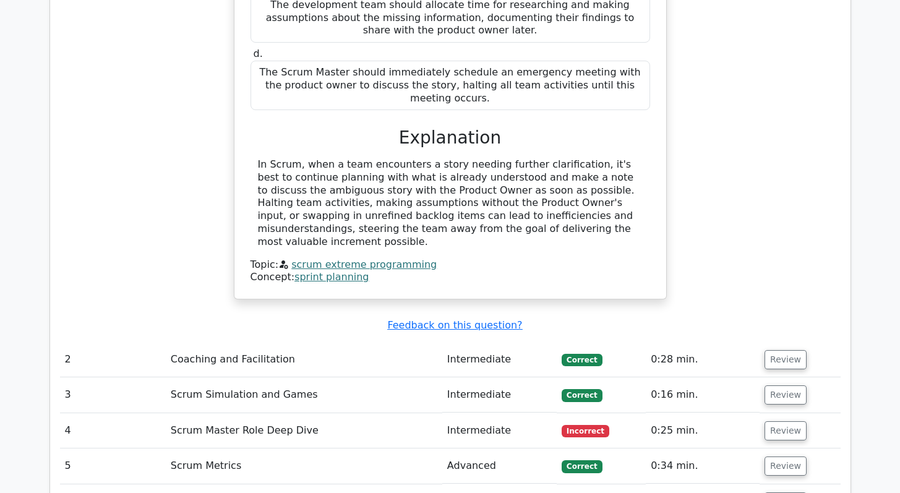
scroll to position [1399, 0]
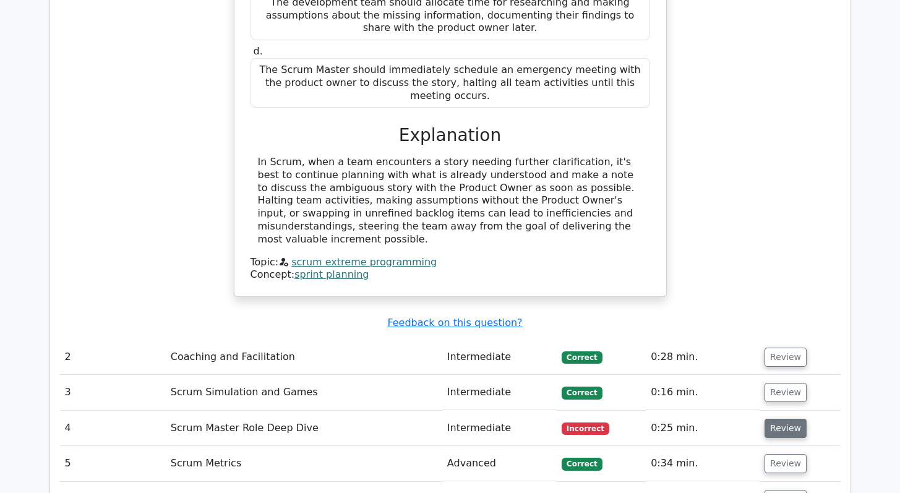
click at [779, 419] on button "Review" at bounding box center [785, 428] width 42 height 19
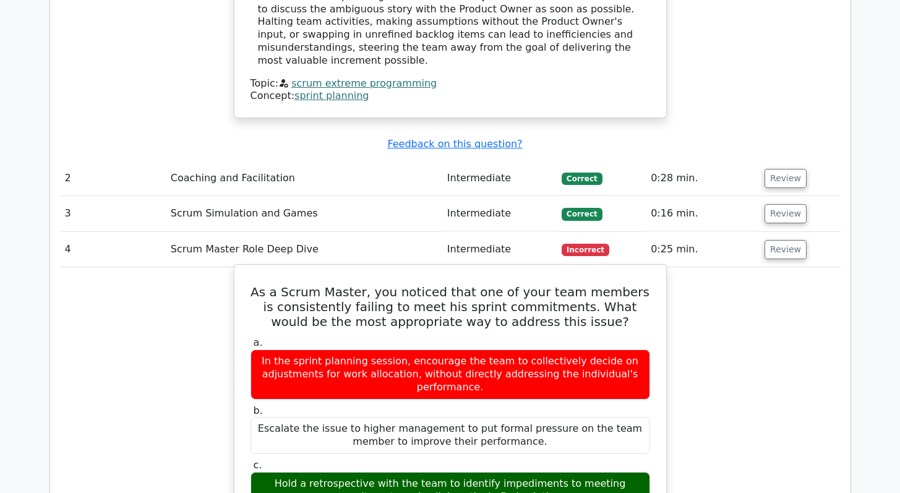
scroll to position [1579, 0]
